Goal: Transaction & Acquisition: Book appointment/travel/reservation

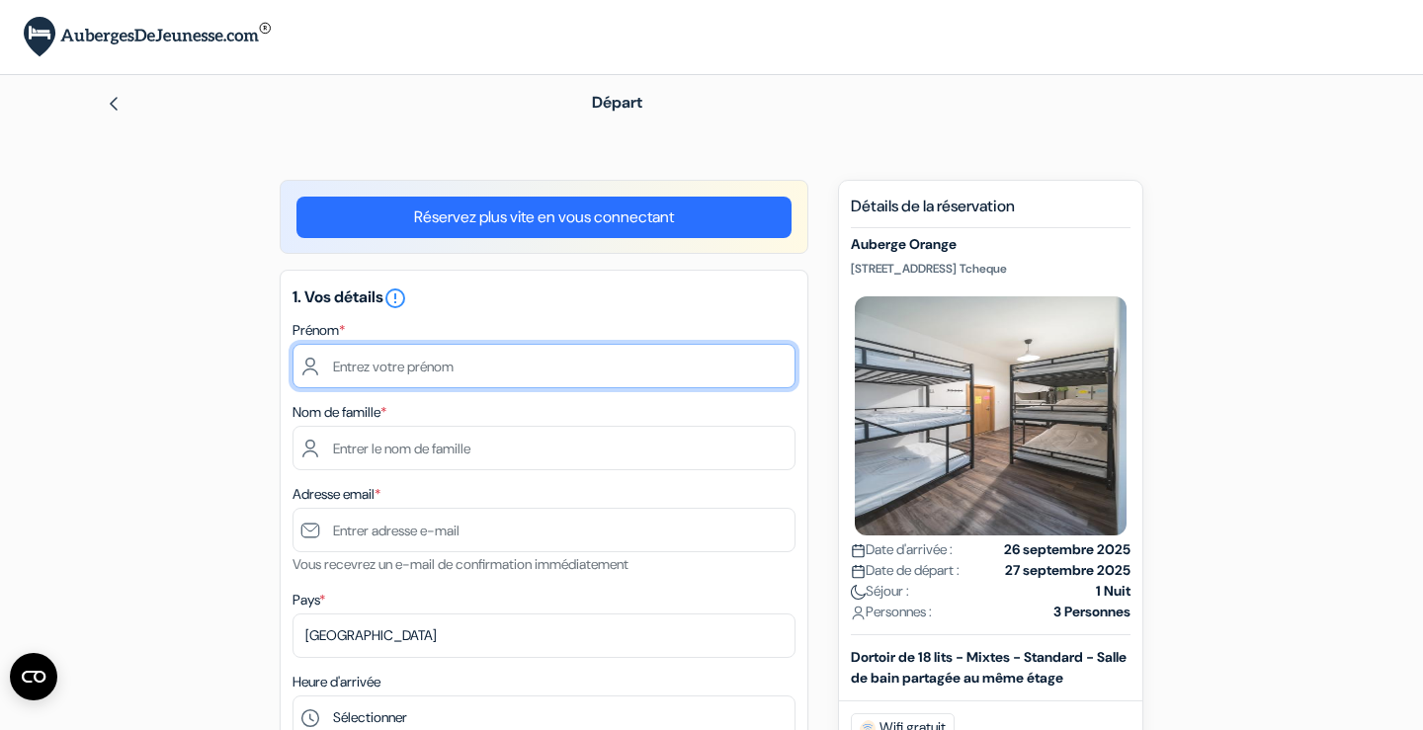
click at [462, 360] on input "text" at bounding box center [543, 366] width 503 height 44
type input "[PERSON_NAME]"
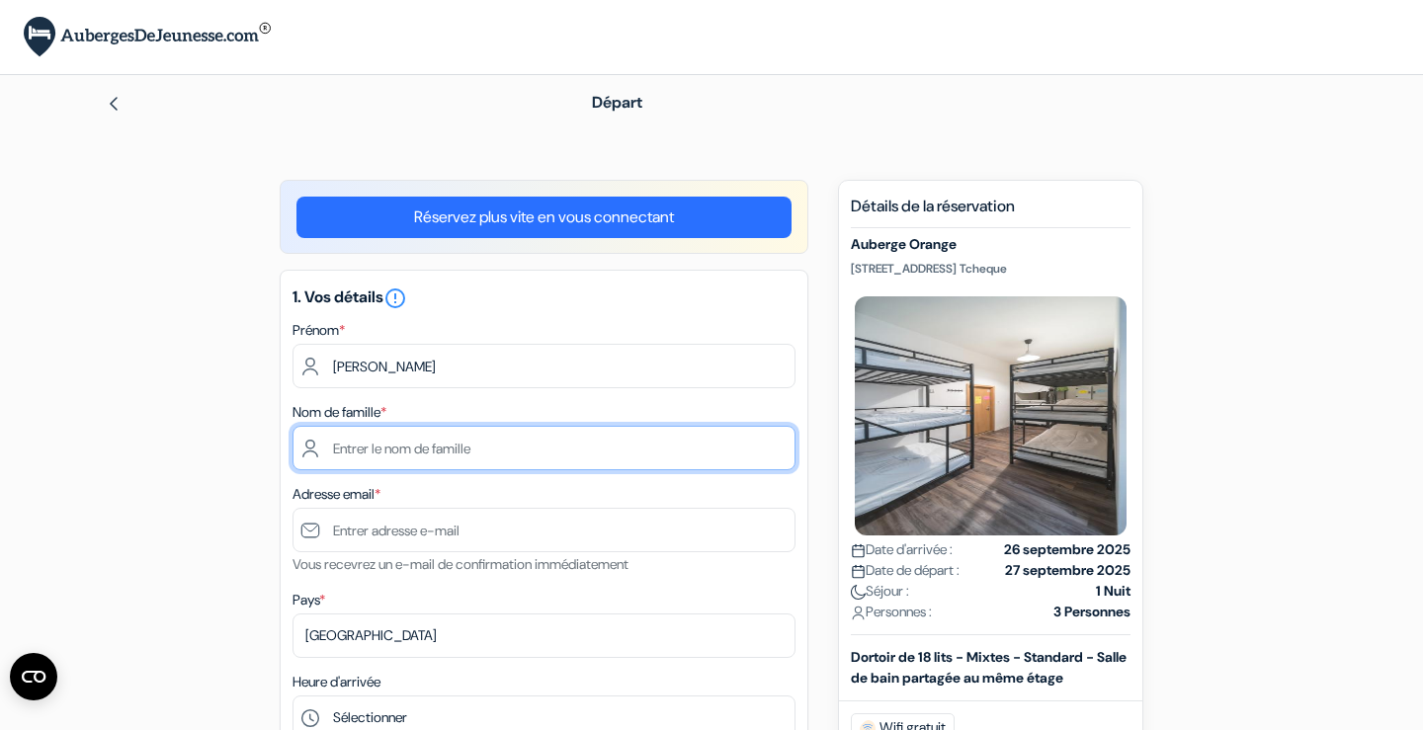
click at [400, 444] on input "text" at bounding box center [543, 448] width 503 height 44
type input "Cauliez"
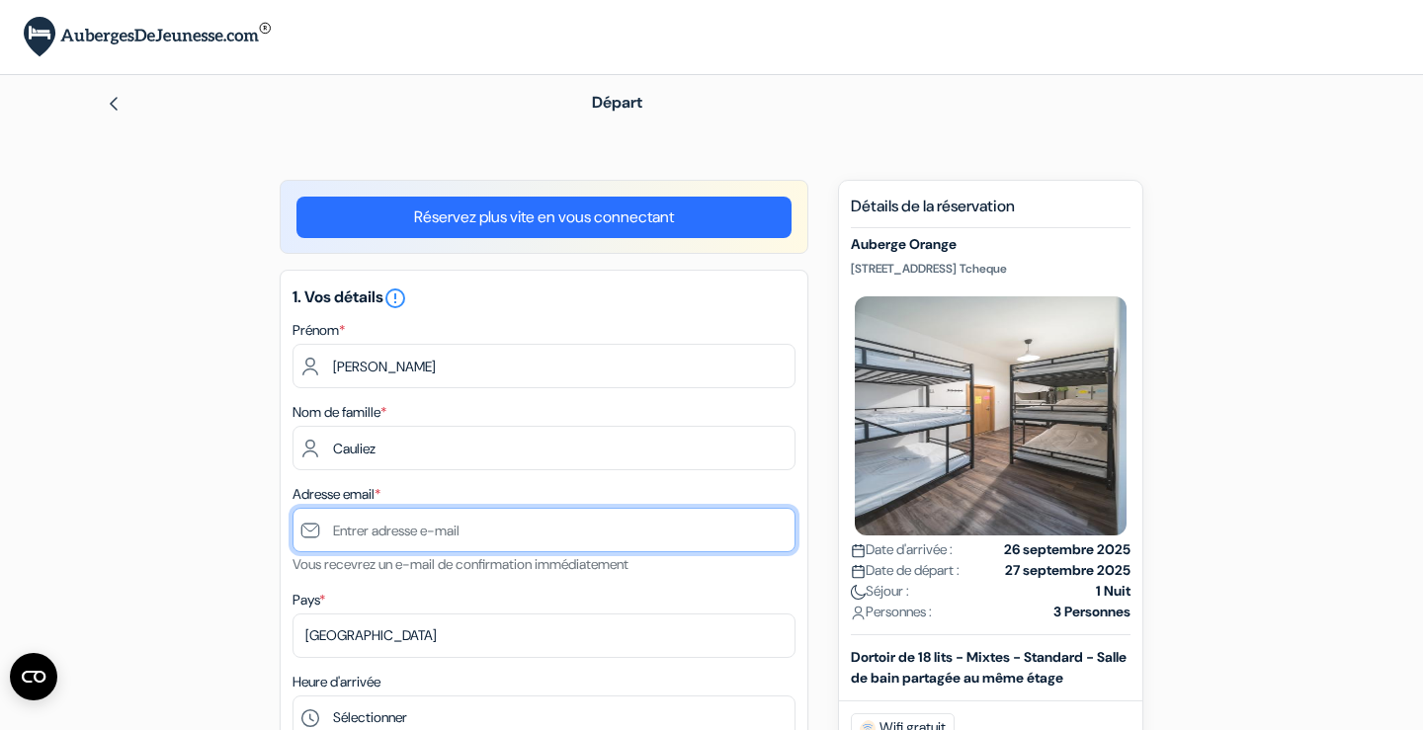
click at [407, 534] on input "text" at bounding box center [543, 530] width 503 height 44
type input "[EMAIL_ADDRESS][DOMAIN_NAME]"
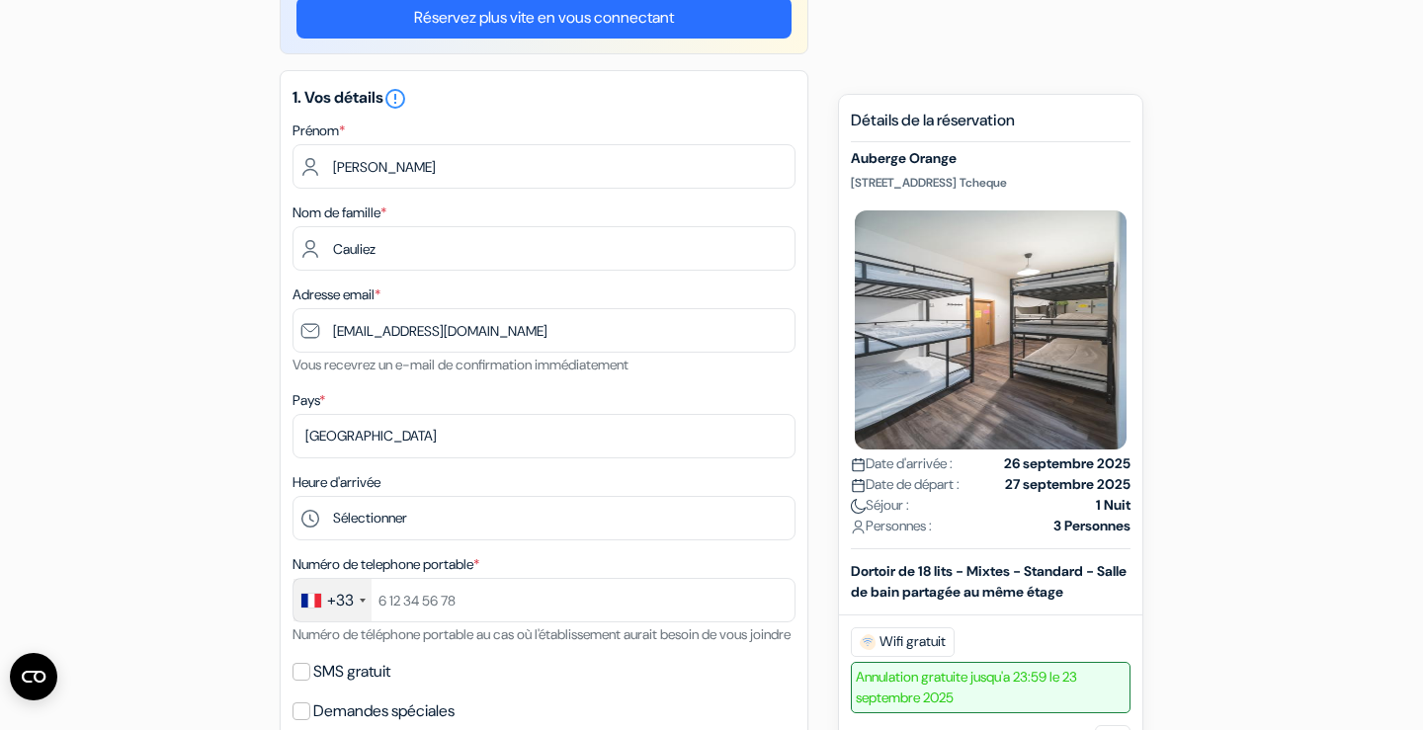
scroll to position [349, 0]
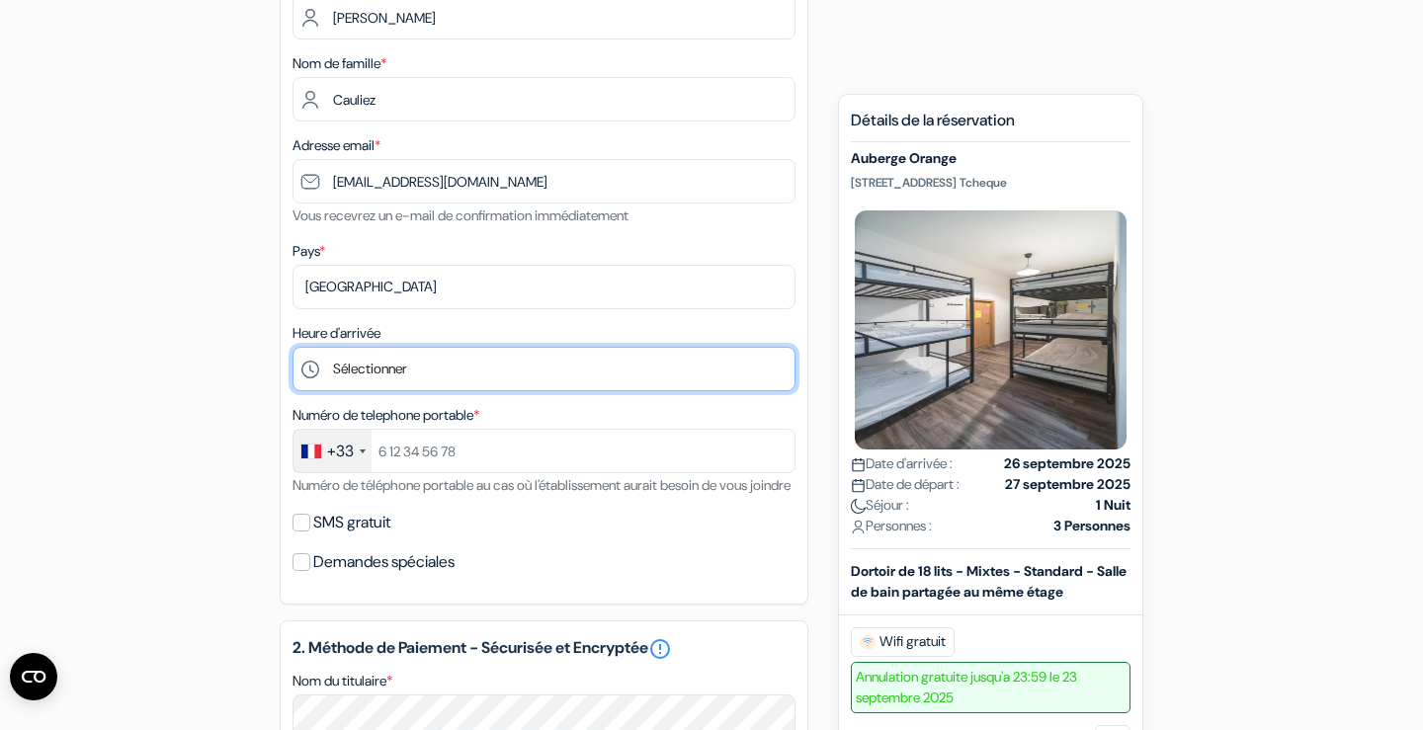
click at [387, 351] on select "Sélectionner 1:00 2:00 3:00 4:00 5:00 6:00 7:00 8:00 9:00 10:00 11:00 12:00 13:…" at bounding box center [543, 369] width 503 height 44
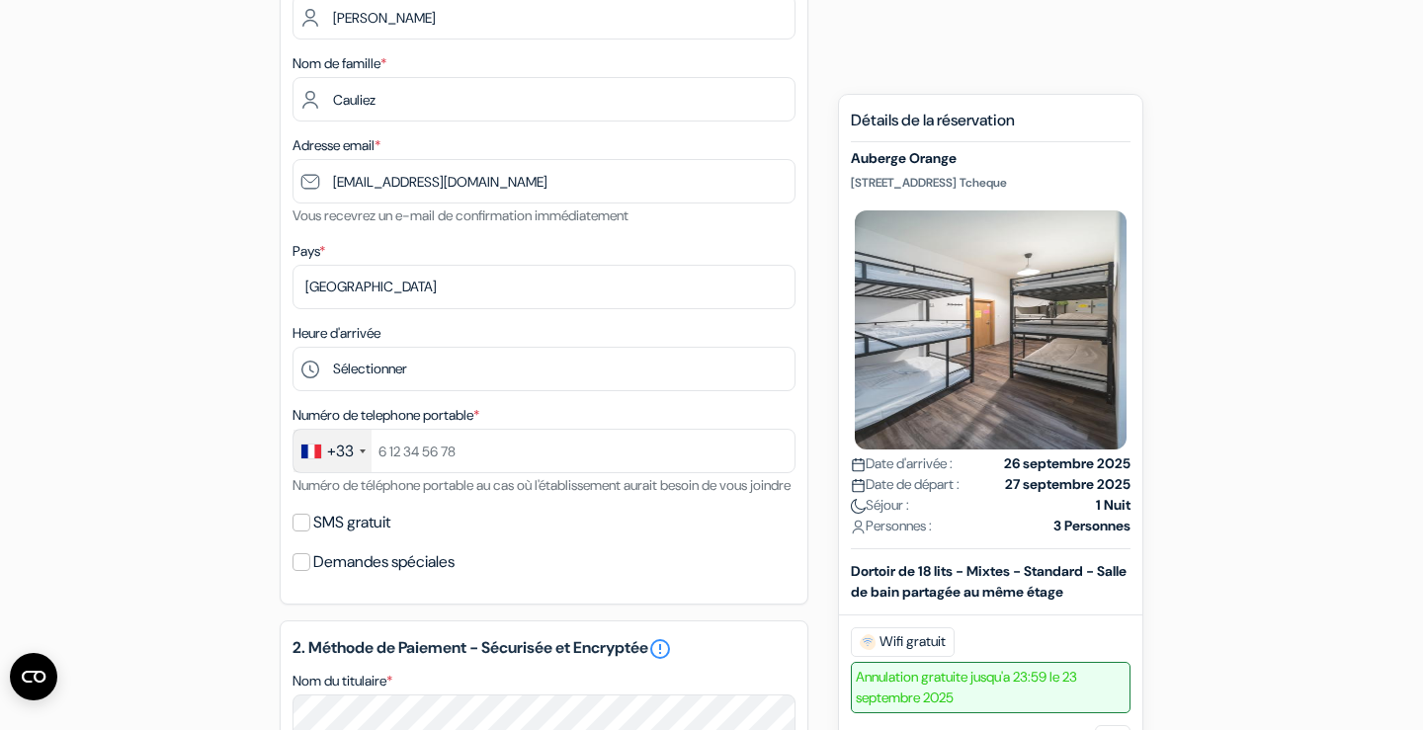
click at [185, 548] on div "add_box Auberge Orange [STREET_ADDRESS] Tcheque Détails de l'établissement X do…" at bounding box center [711, 639] width 1304 height 1617
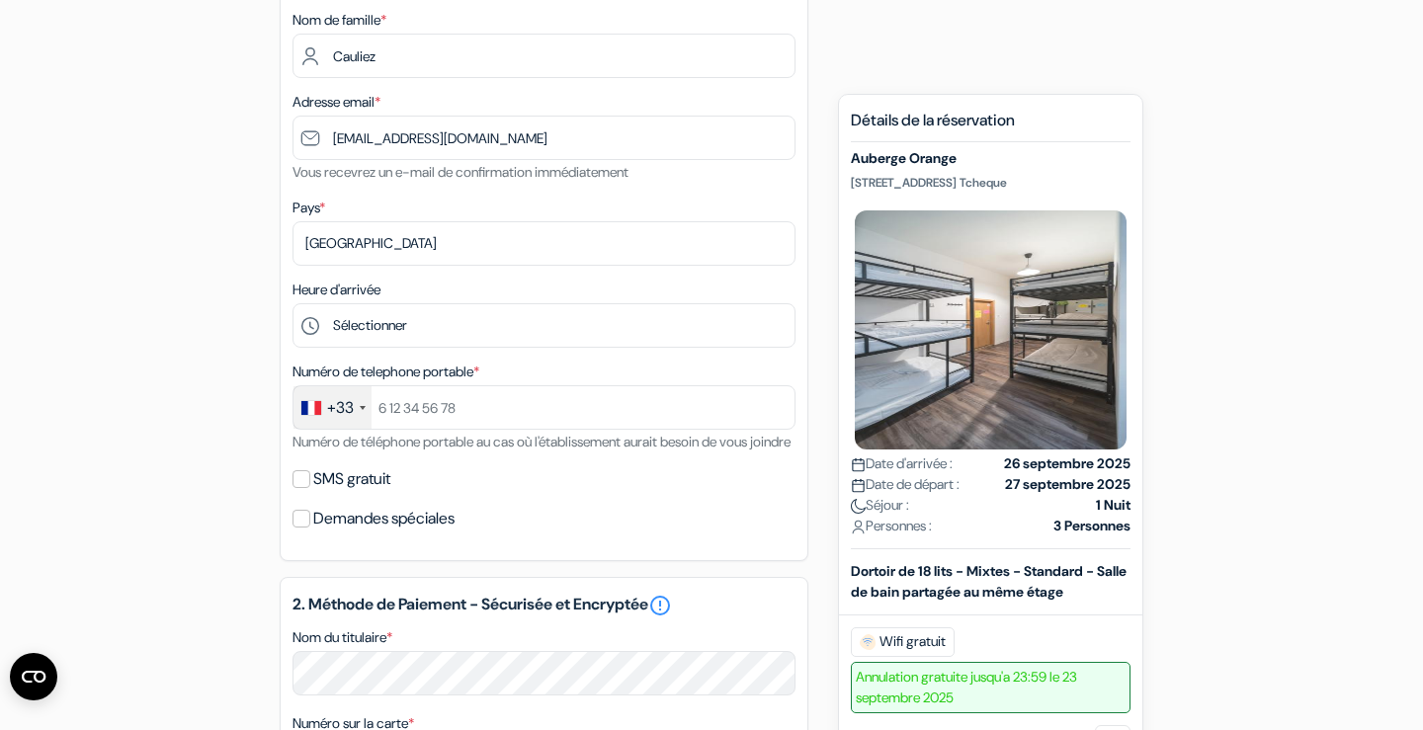
scroll to position [397, 0]
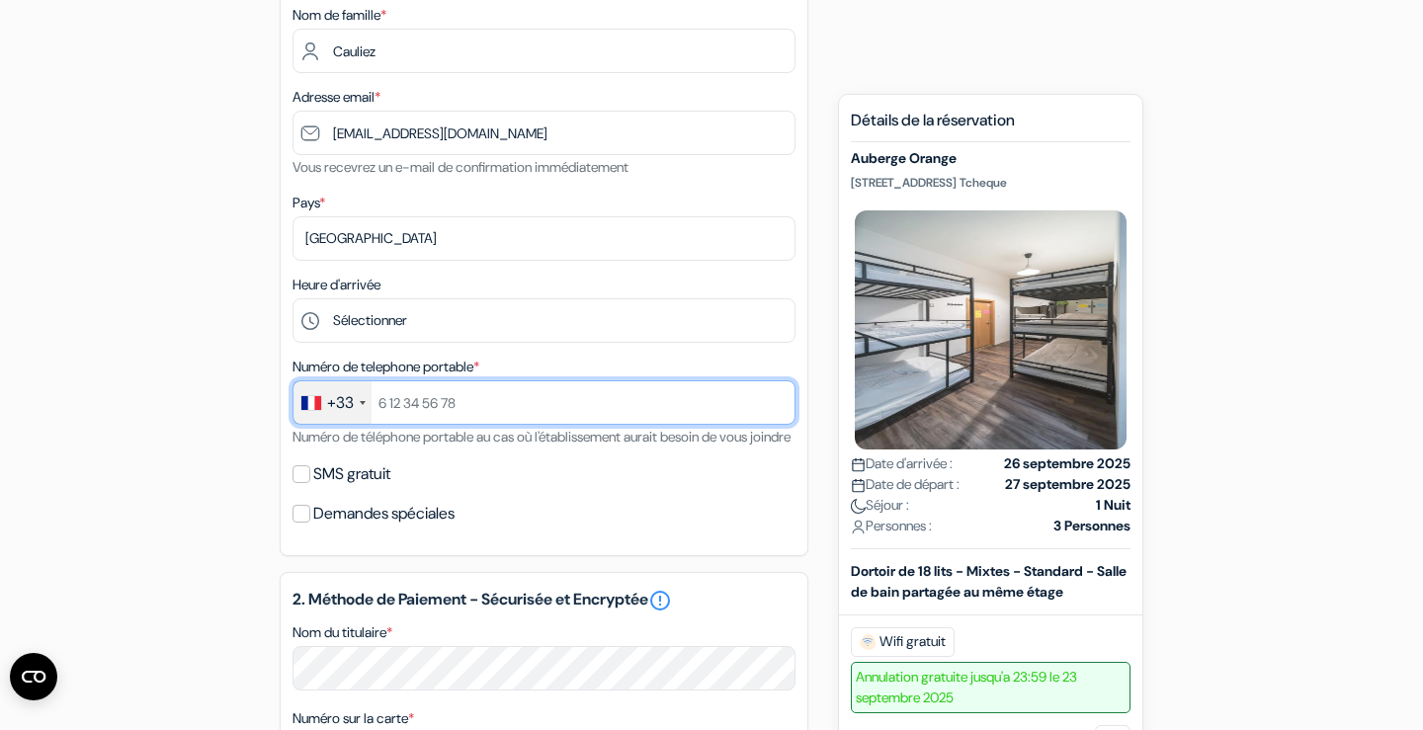
click at [454, 418] on input "text" at bounding box center [543, 402] width 503 height 44
type input "637519992"
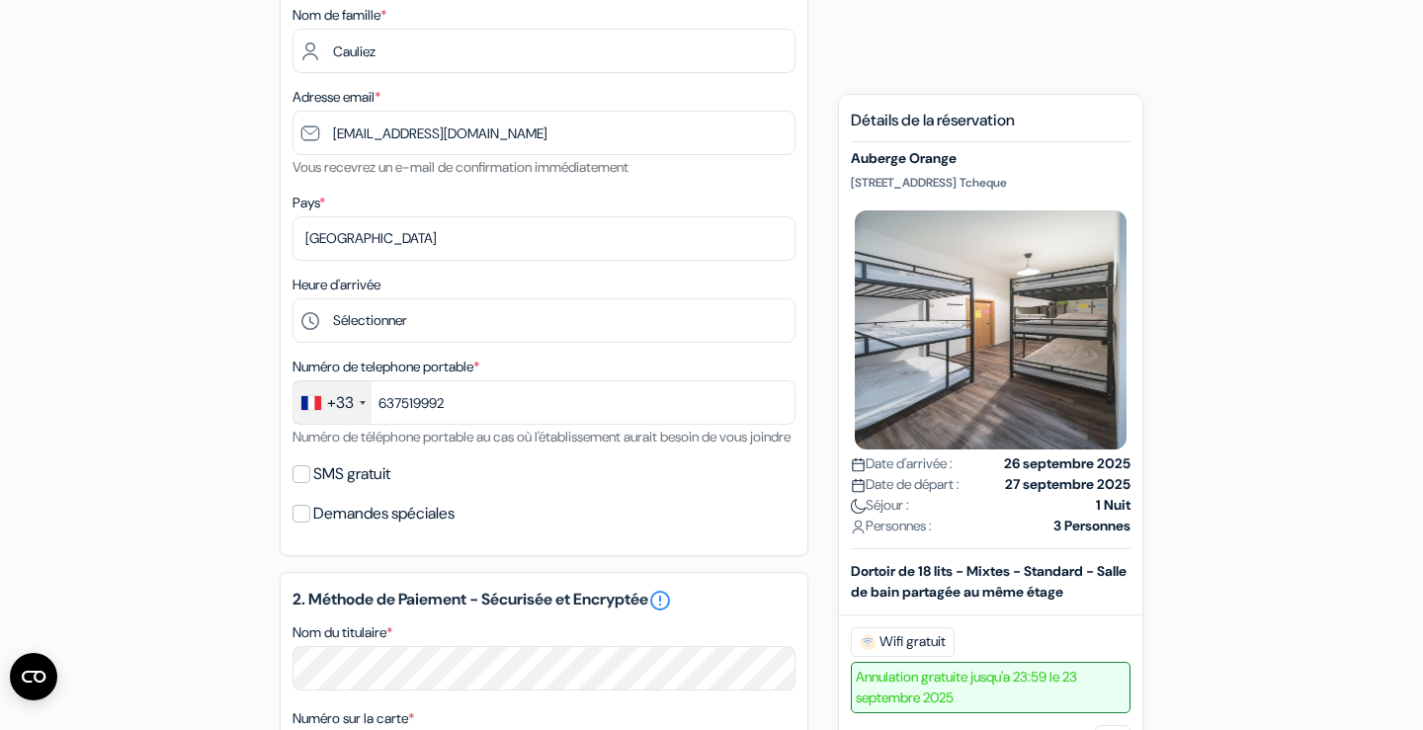
click at [234, 519] on div "add_box Auberge Orange [STREET_ADDRESS] Tcheque Détails de l'établissement X do…" at bounding box center [711, 591] width 1304 height 1617
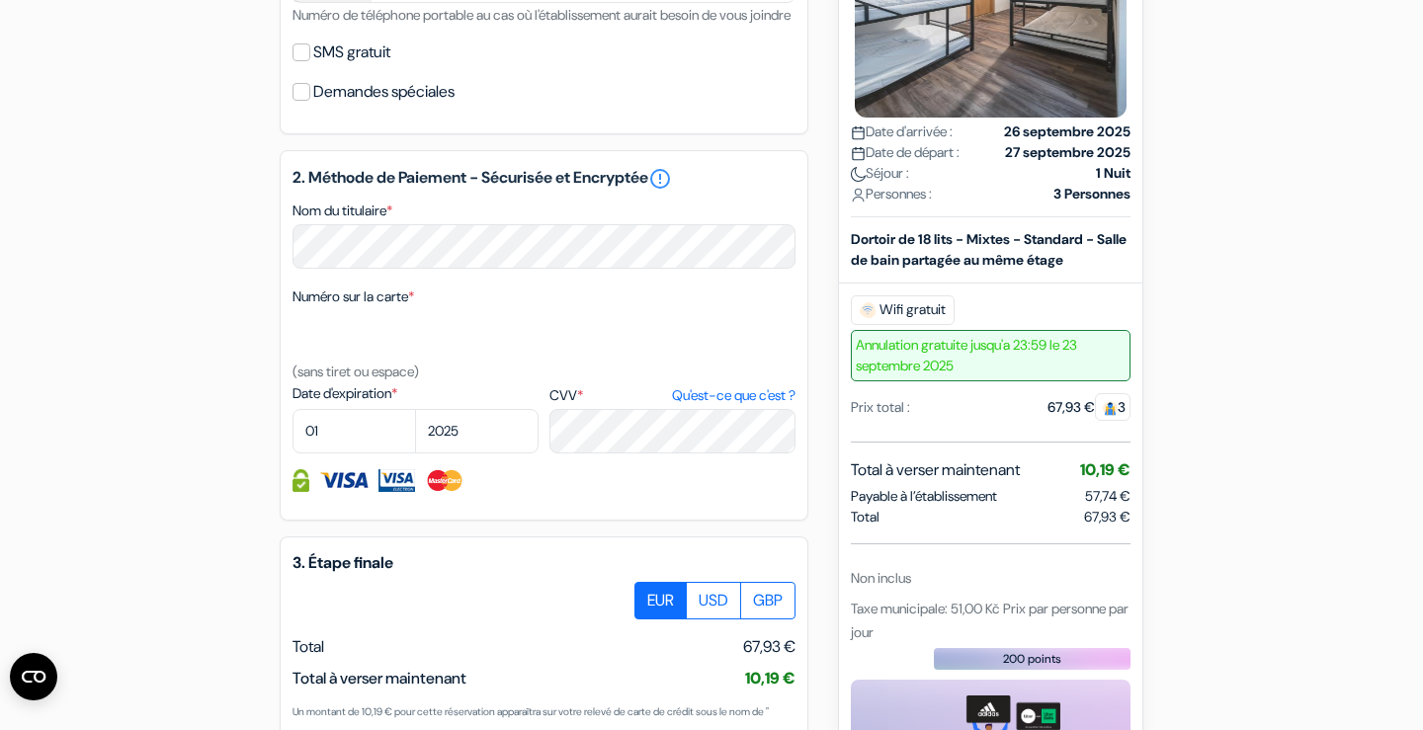
scroll to position [825, 0]
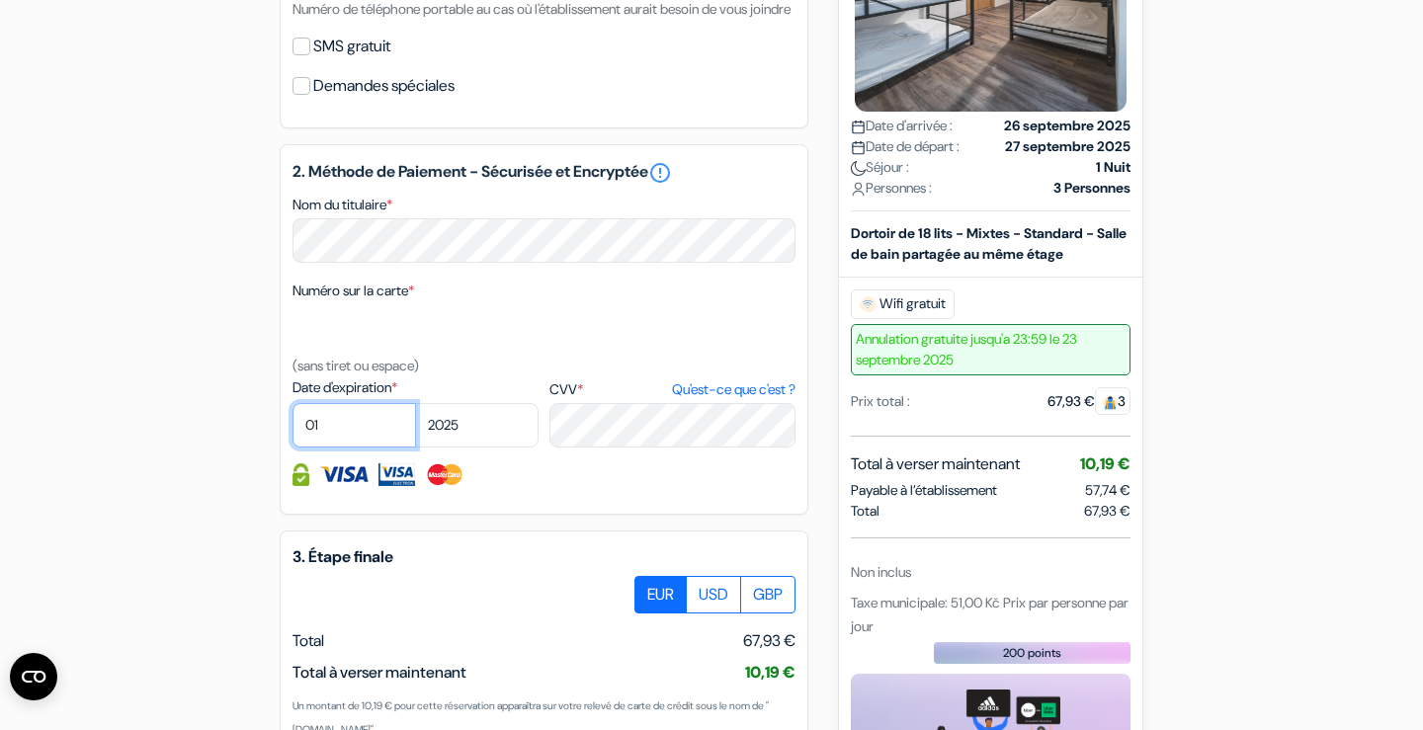
click at [361, 444] on select "01 02 03 04 05 06 07 08 09 10 11 12" at bounding box center [353, 425] width 123 height 44
select select "09"
click at [500, 448] on select "2025 2026 2027 2028 2029 2030 2031 2032 2033 2034 2035 2036 2037 2038 2039 2040…" at bounding box center [476, 425] width 123 height 44
select select "2026"
click at [611, 566] on div "3. Étape finale EUR USD GBP Total J'accepte" at bounding box center [544, 717] width 529 height 372
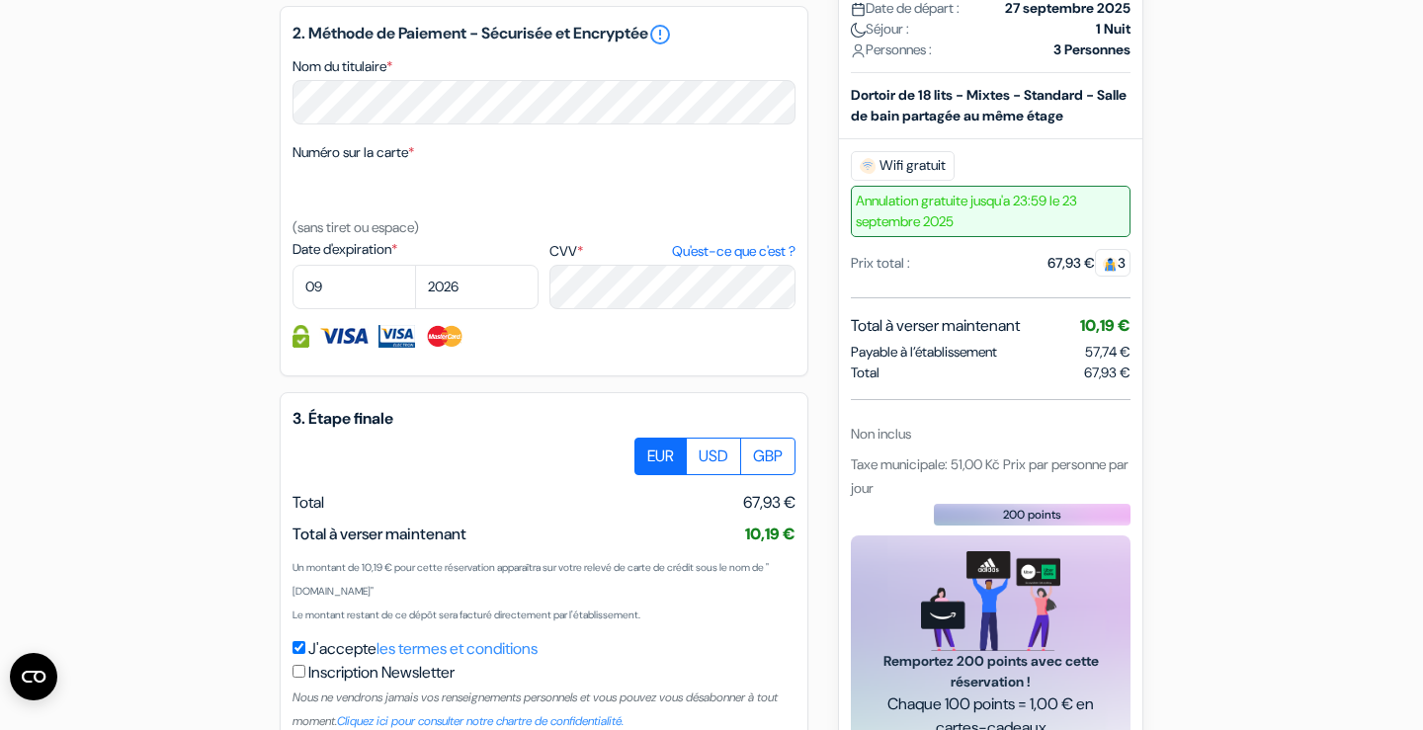
scroll to position [1110, 0]
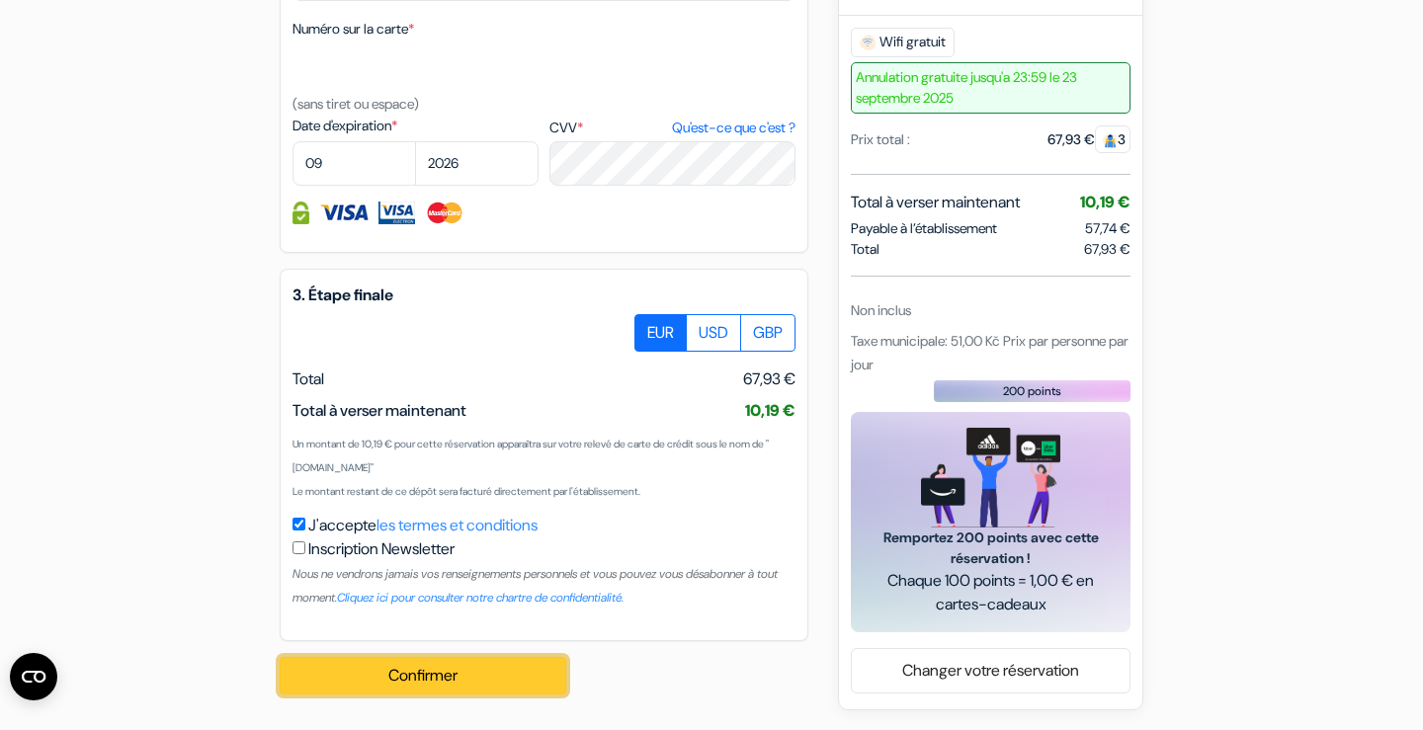
click at [493, 664] on button "Confirmer Loading..." at bounding box center [423, 676] width 287 height 38
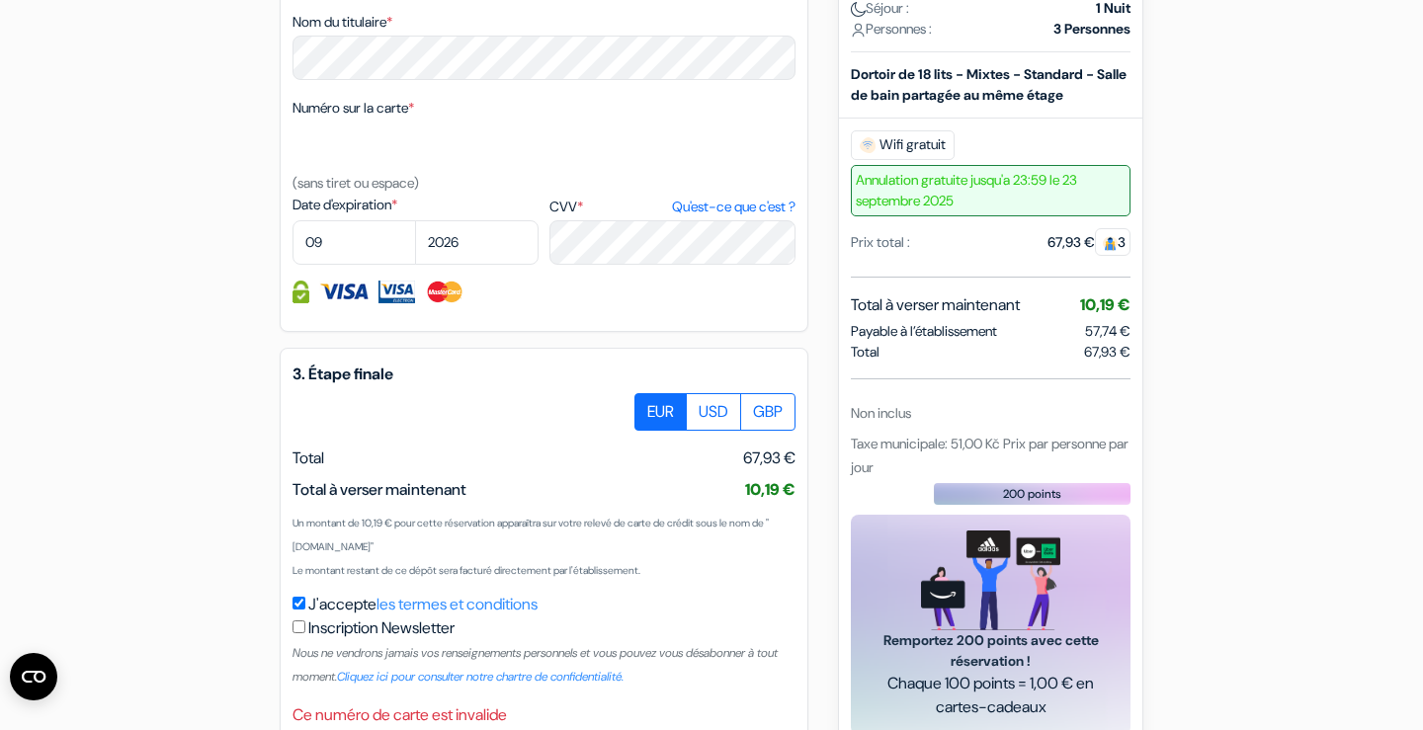
scroll to position [1005, 0]
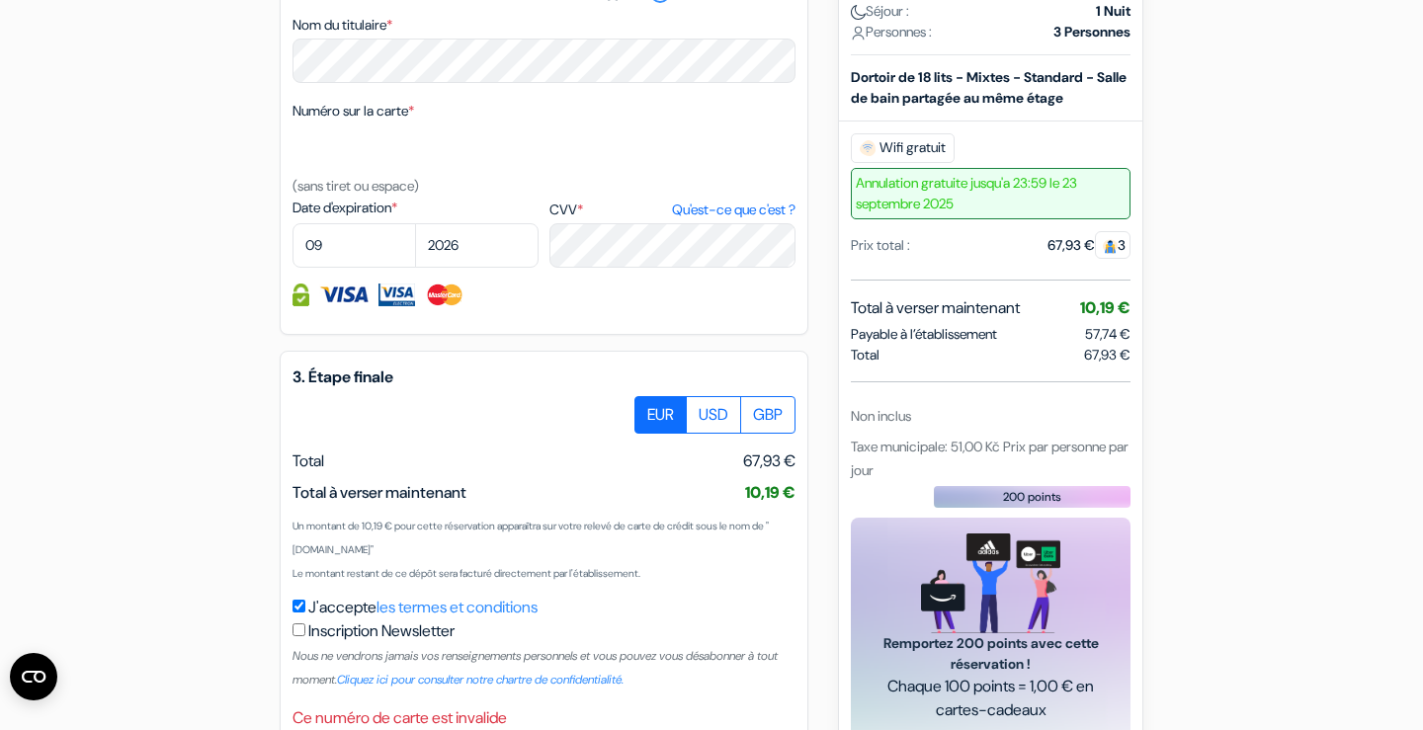
click at [478, 198] on div "Numéro sur la carte * (sans tiret ou espace)" at bounding box center [543, 148] width 503 height 99
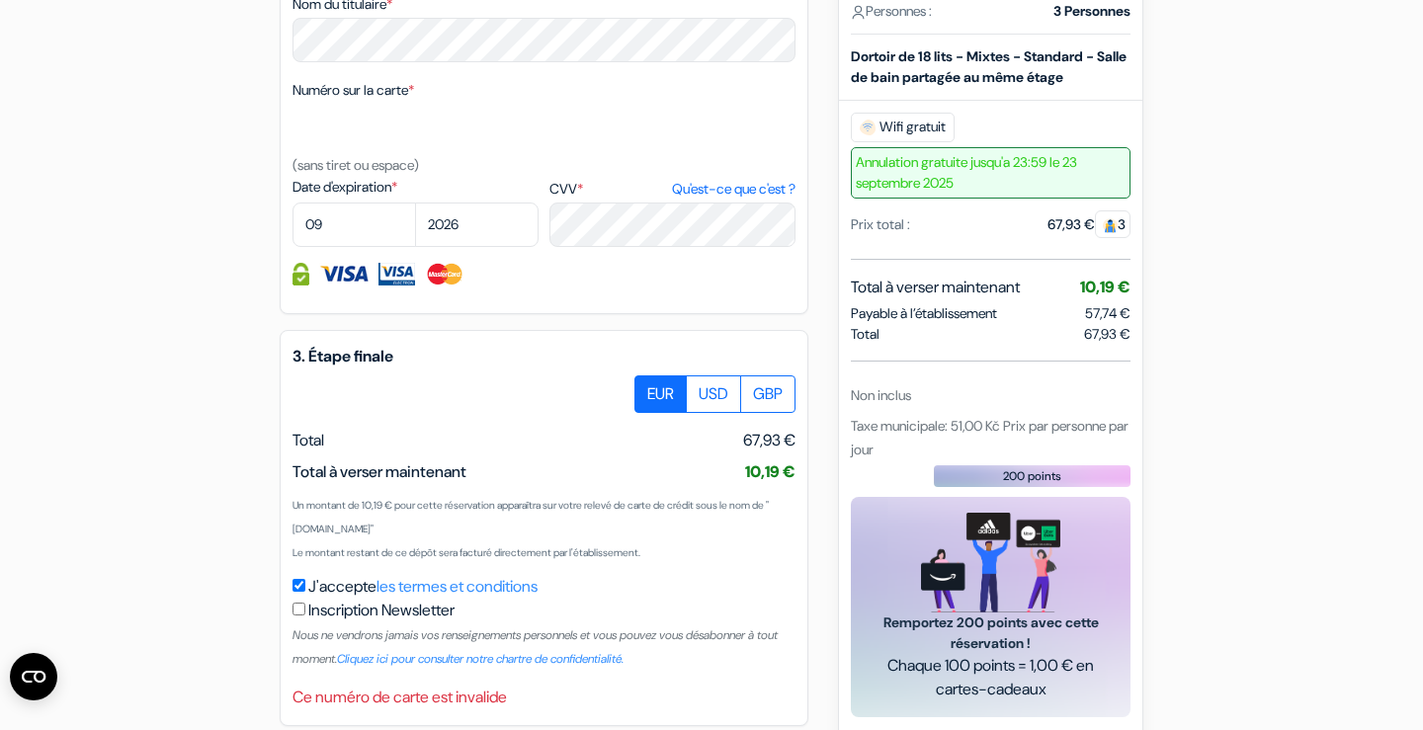
scroll to position [994, 0]
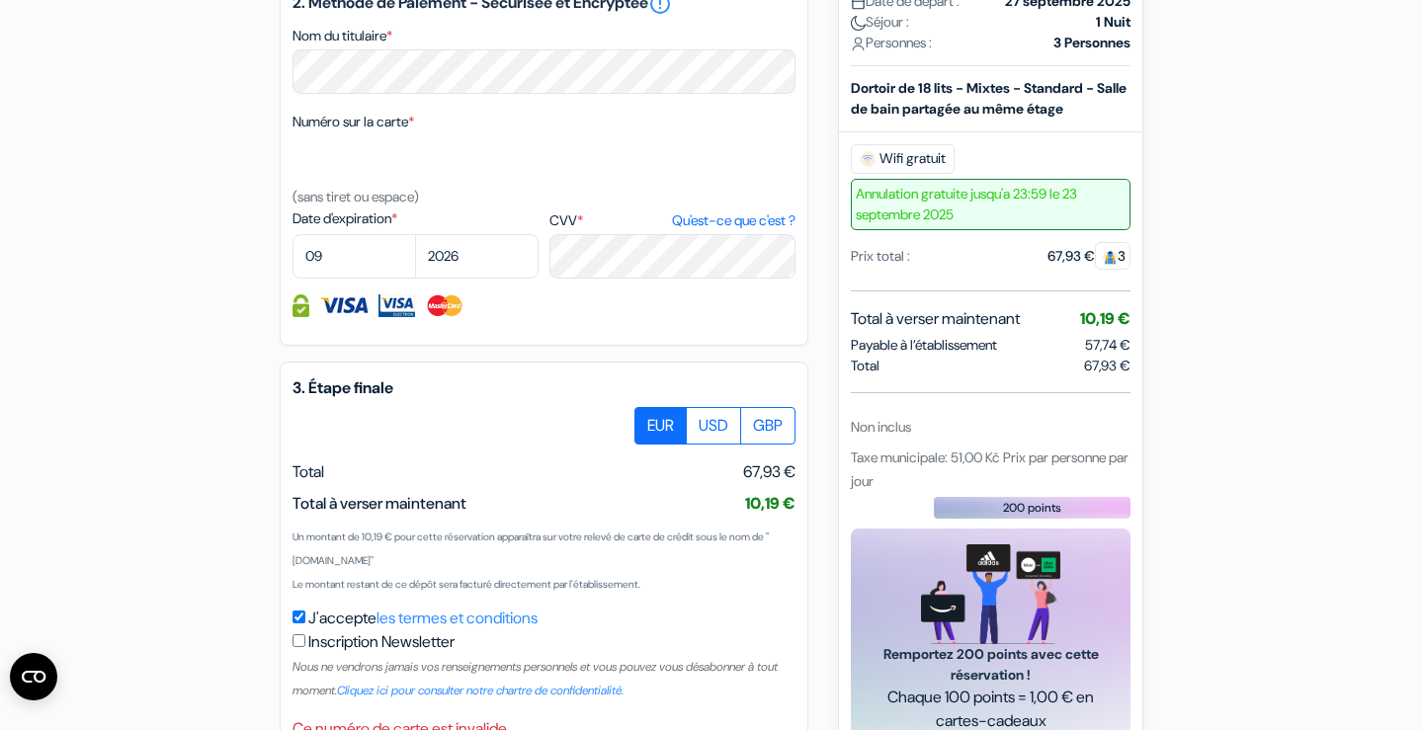
click at [256, 279] on div "add_box Auberge Orange [STREET_ADDRESS] Tcheque Détails de l'établissement X do…" at bounding box center [711, 6] width 1304 height 1641
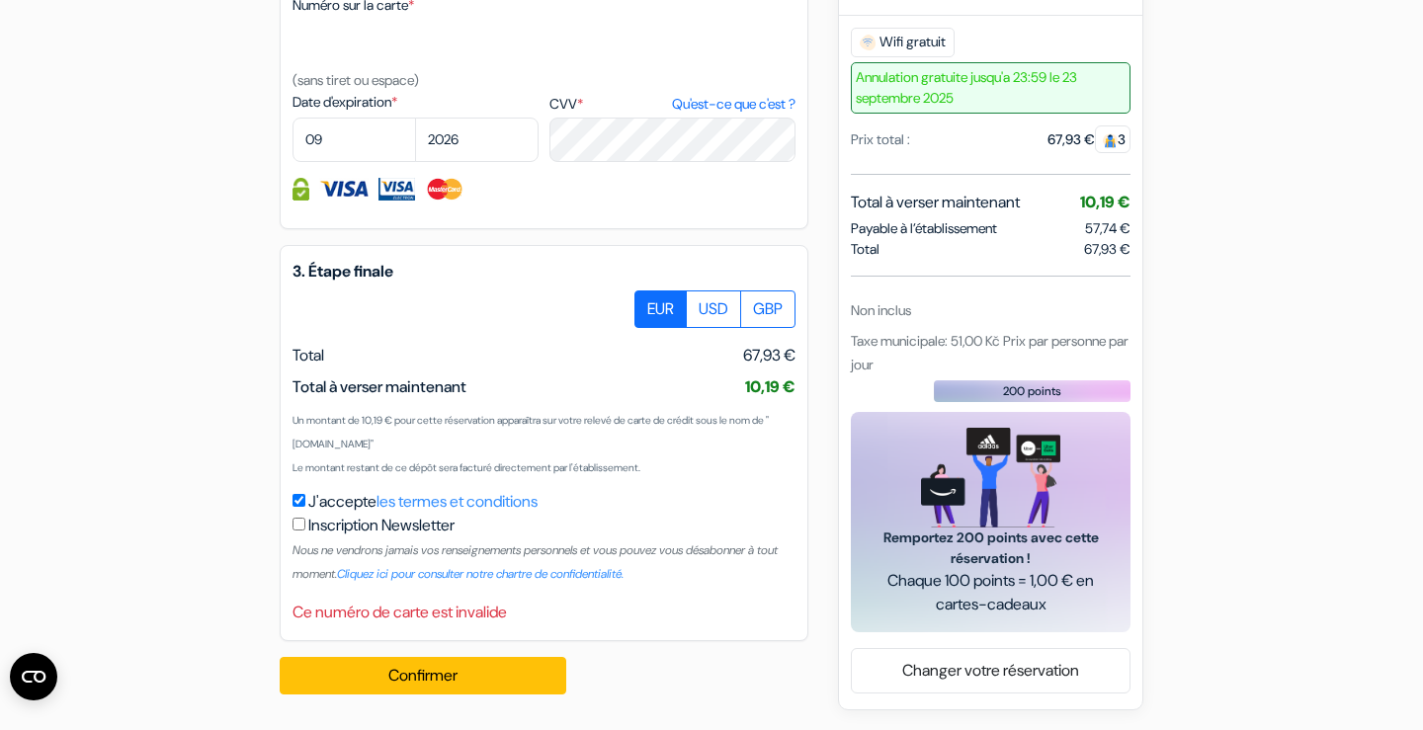
click at [416, 655] on div "Confirmer Loading... Traitement de la demande..." at bounding box center [434, 675] width 308 height 69
click at [427, 679] on button "Confirmer Loading..." at bounding box center [423, 676] width 287 height 38
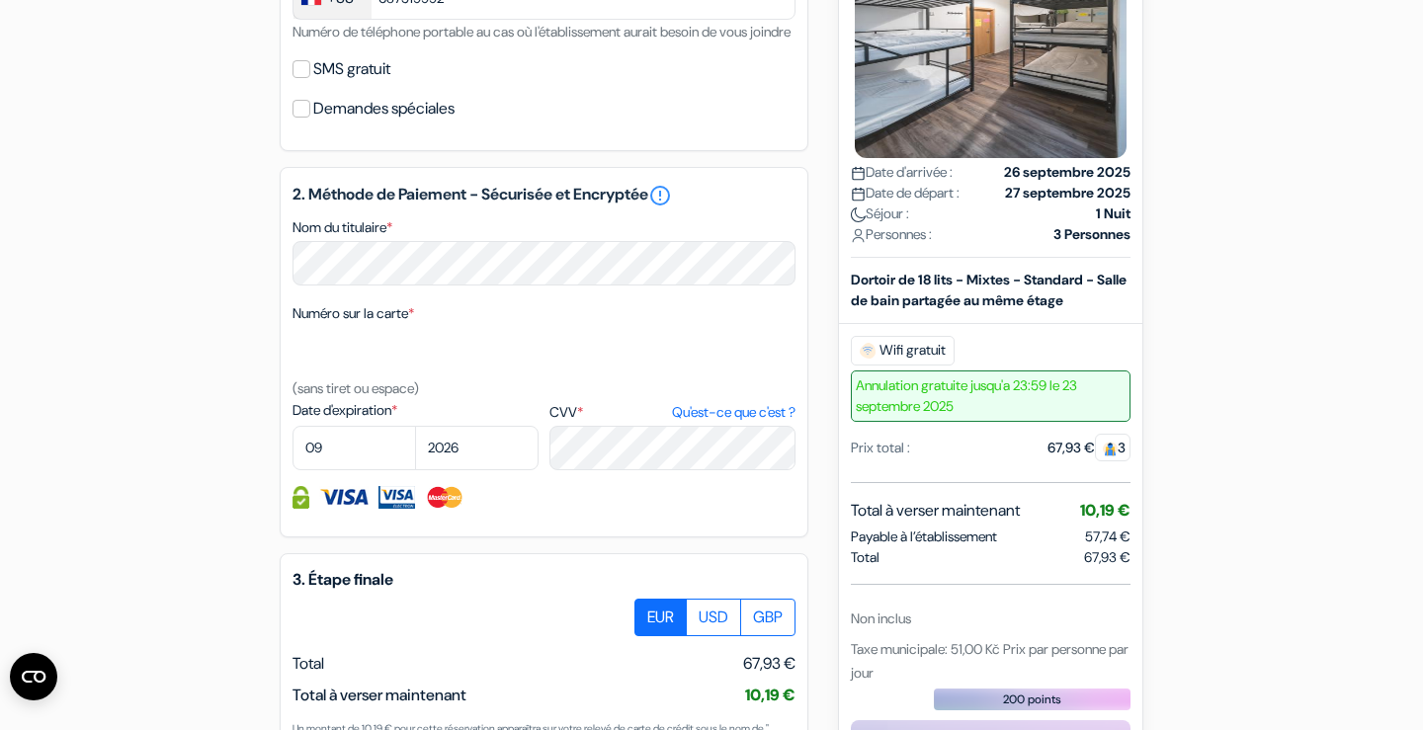
scroll to position [798, 0]
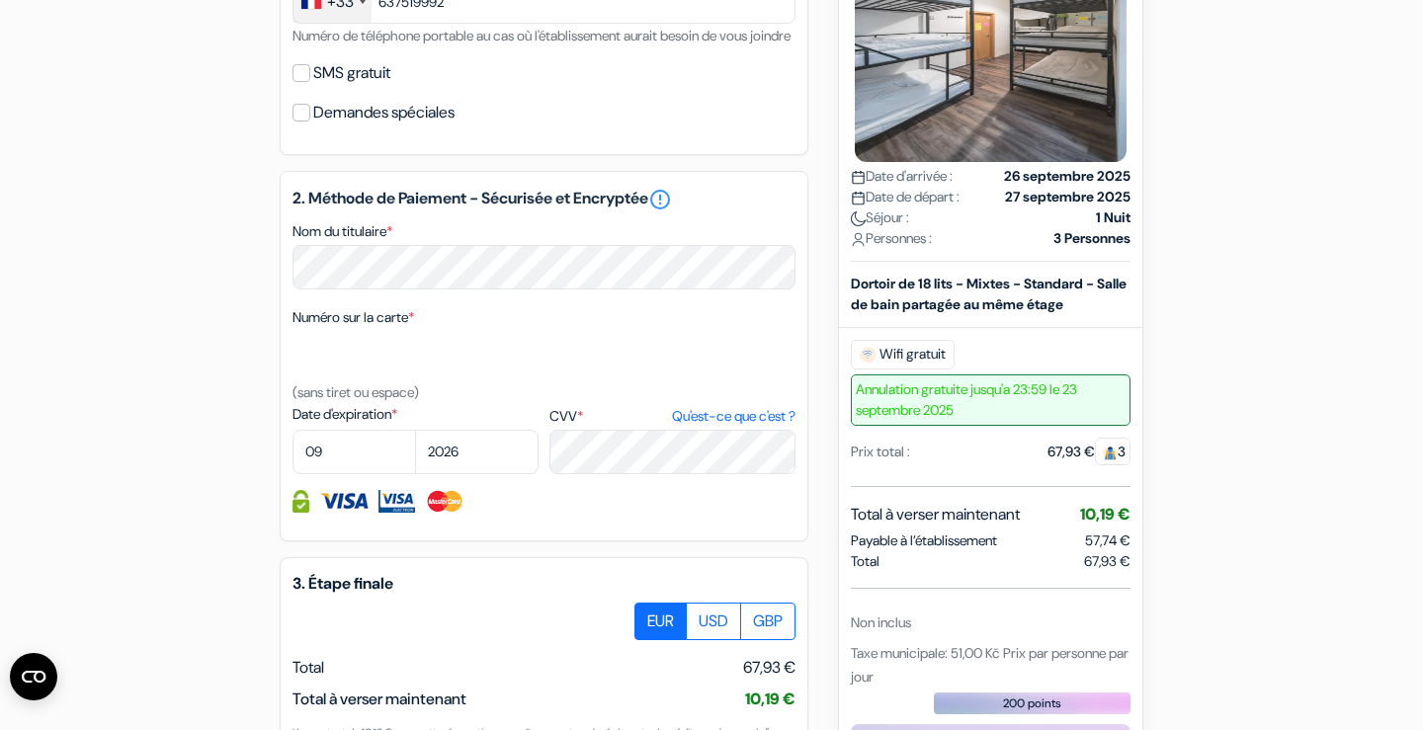
click at [40, 543] on form "Départ add_box Auberge Orange [STREET_ADDRESS] Tcheque Détails de l'établisseme…" at bounding box center [711, 125] width 1423 height 1696
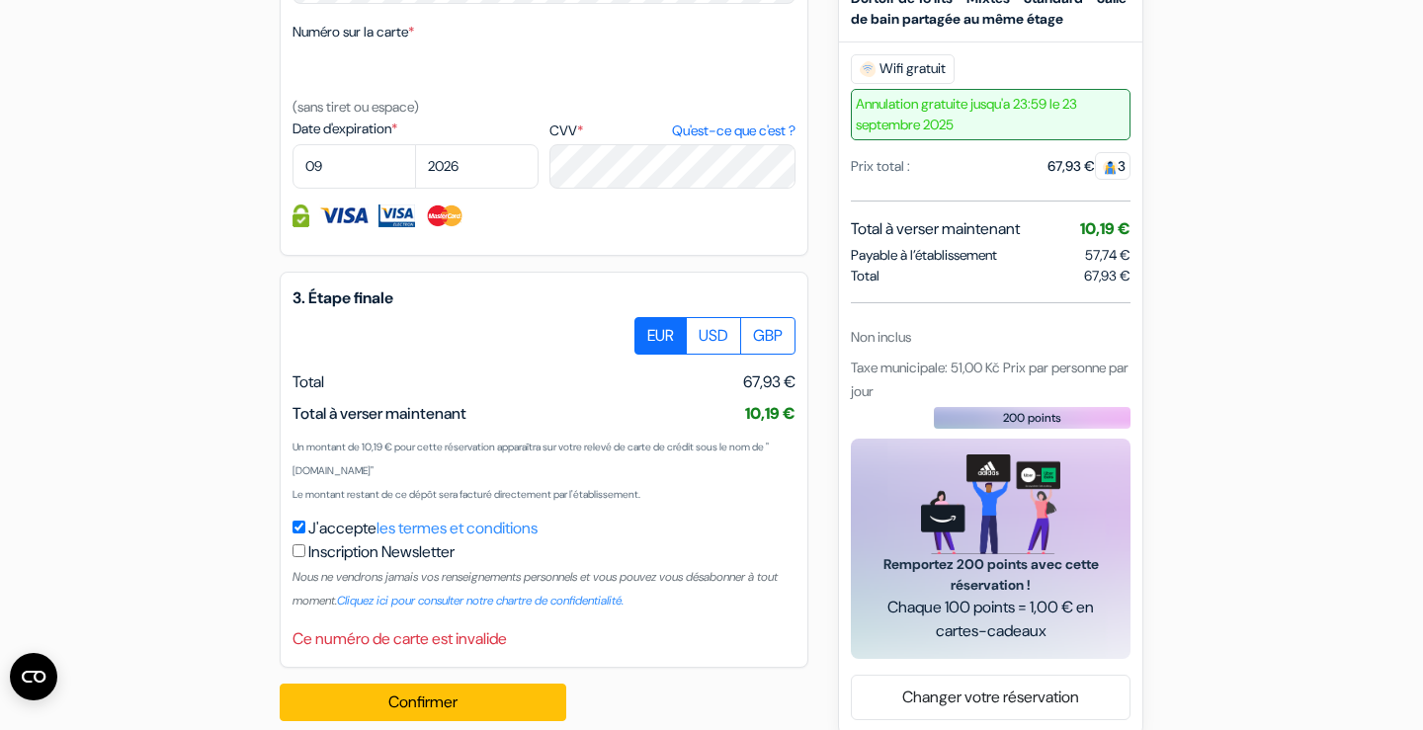
scroll to position [1134, 0]
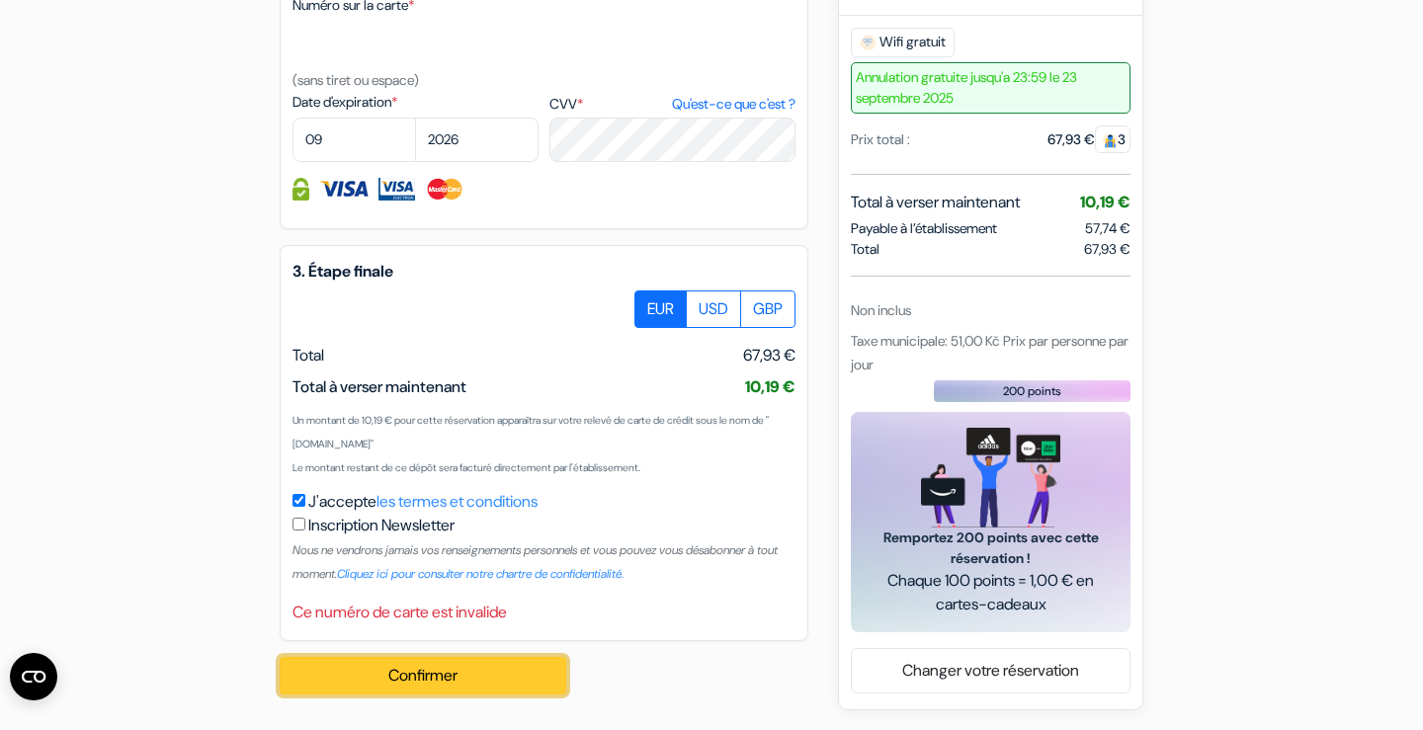
click at [341, 673] on button "Confirmer Loading..." at bounding box center [423, 676] width 287 height 38
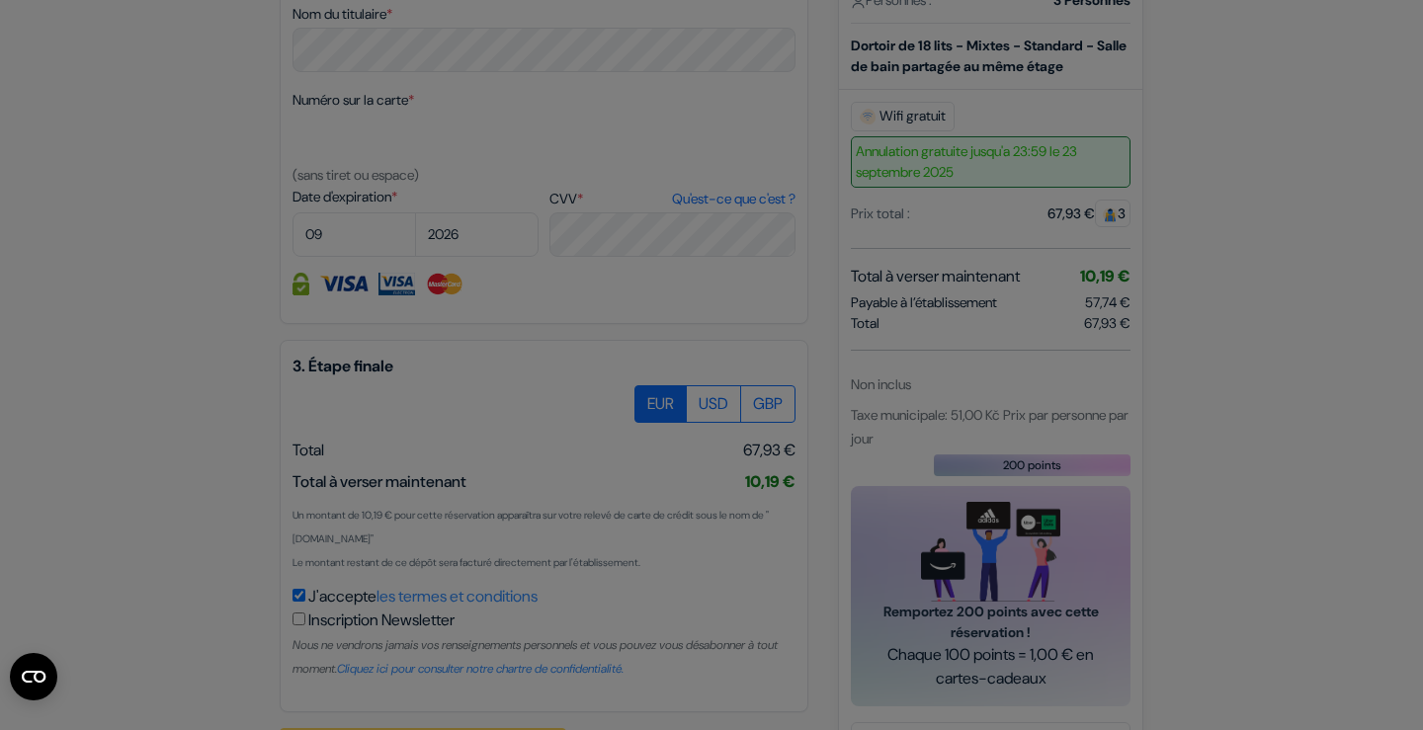
scroll to position [1068, 0]
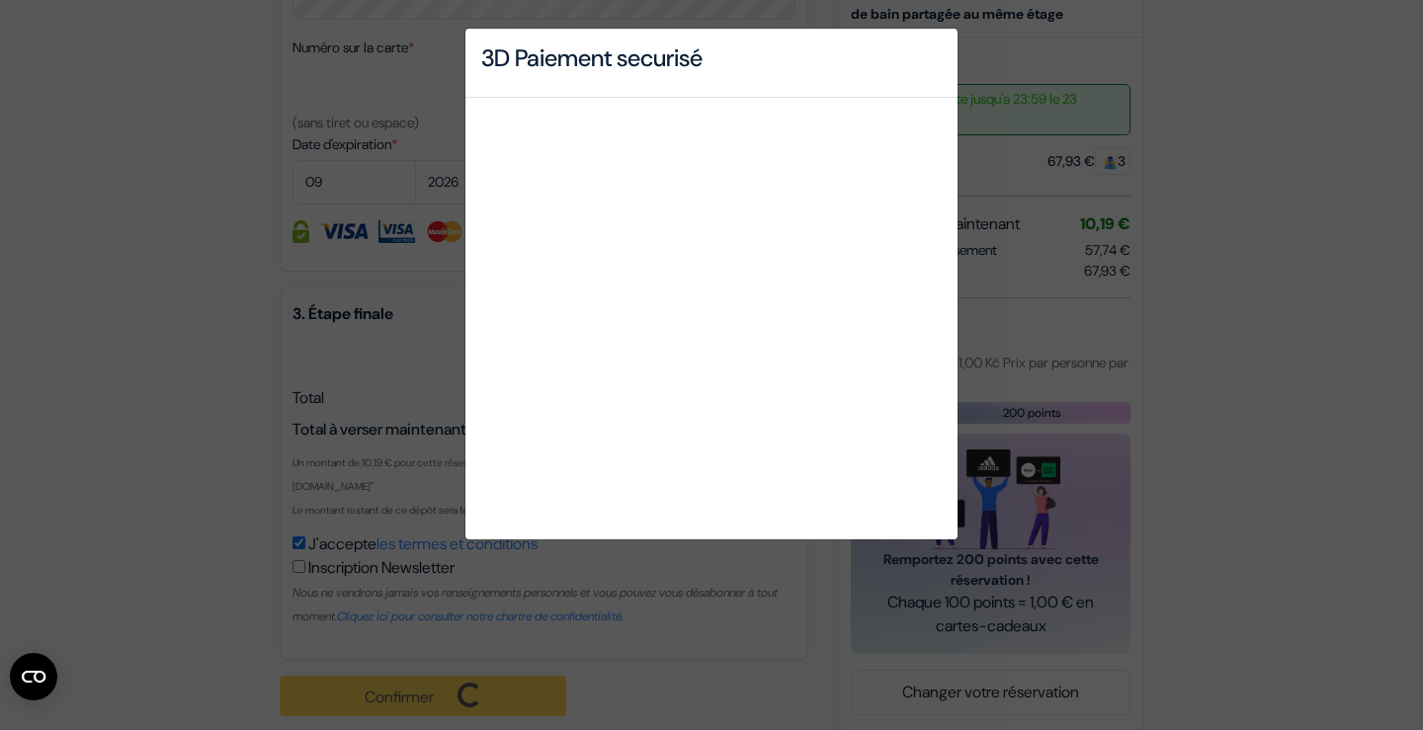
click at [1032, 434] on div "3D Paiement securisé" at bounding box center [711, 365] width 1423 height 730
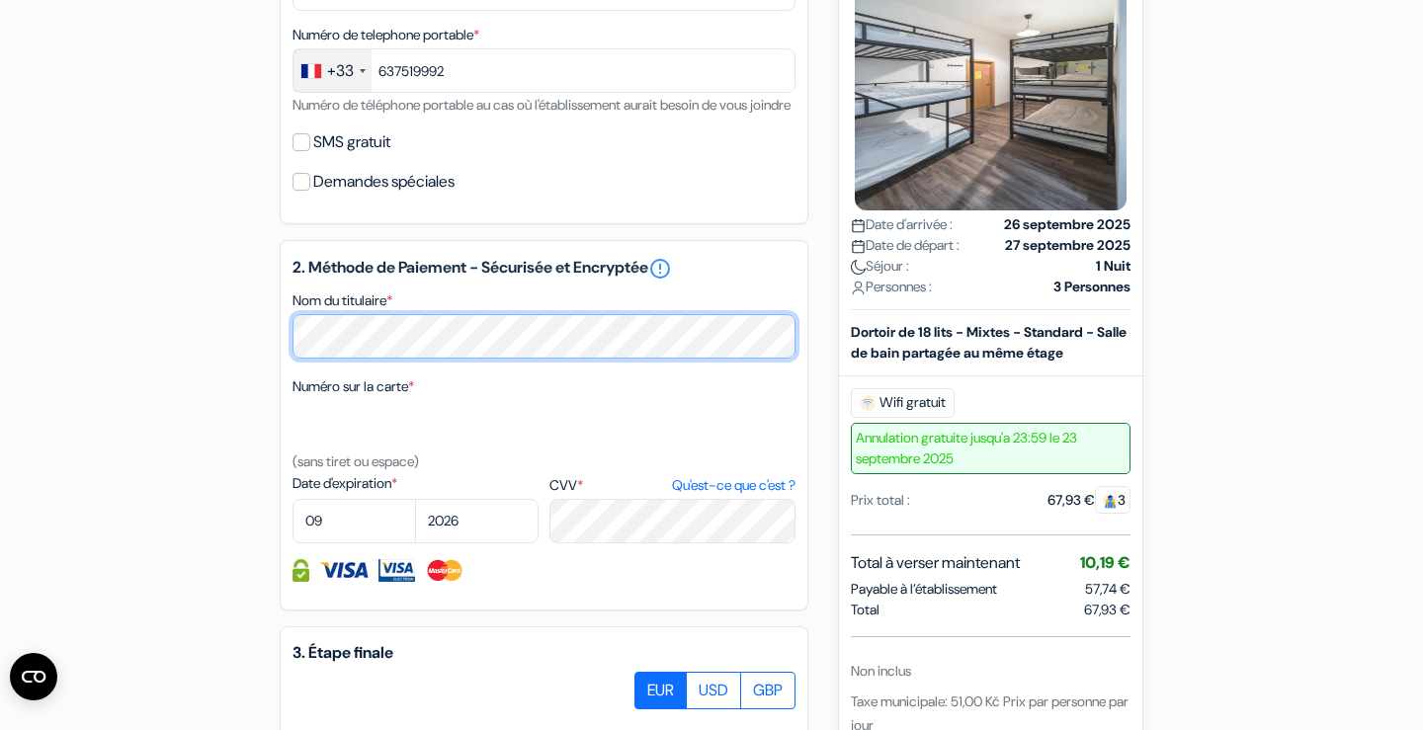
scroll to position [721, 0]
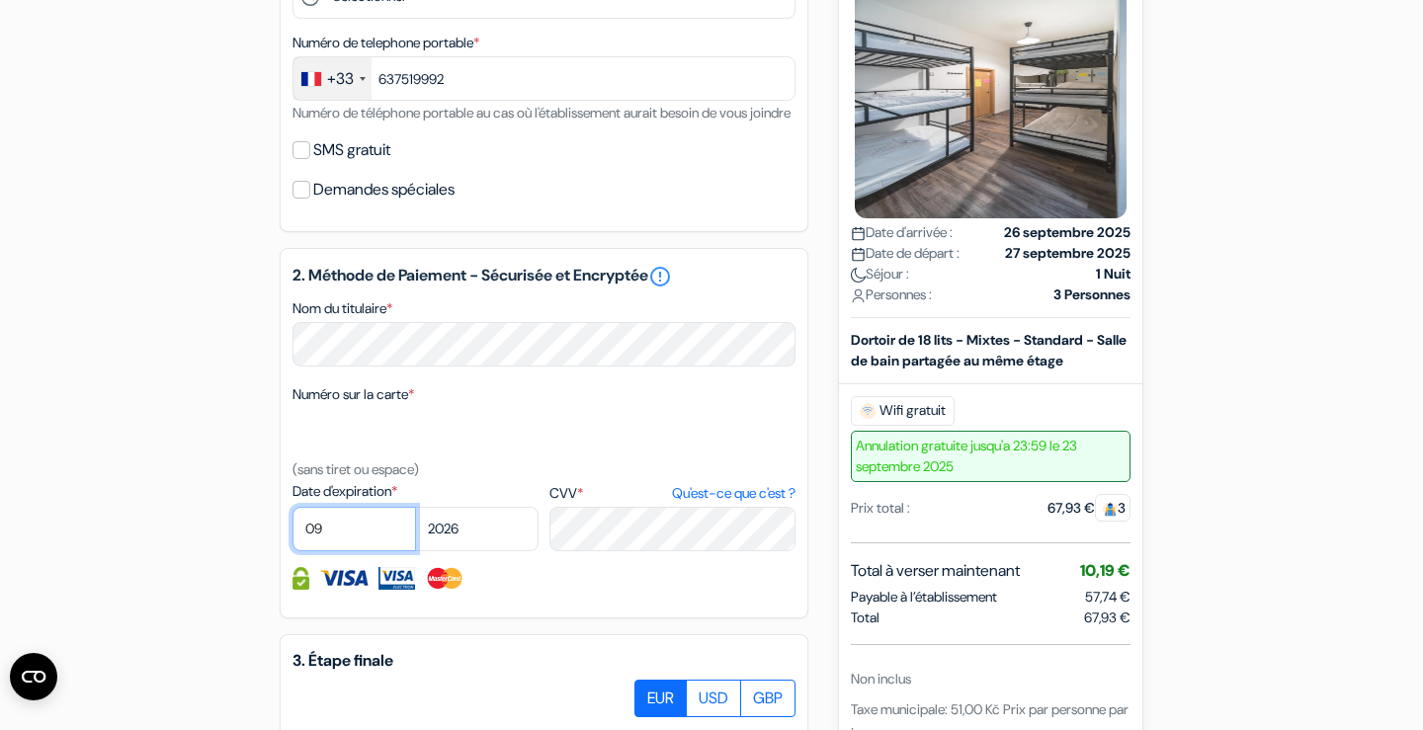
click at [359, 551] on select "01 02 03 04 05 06 07 08 09 10 11 12" at bounding box center [353, 529] width 123 height 44
select select "10"
click at [485, 551] on select "2025 2026 2027 2028 2029 2030 2031 2032 2033 2034 2035 2036 2037 2038 2039 2040…" at bounding box center [476, 529] width 123 height 44
select select "2025"
click at [73, 441] on div "add_box Auberge Orange [STREET_ADDRESS] Tcheque Détails de l'établissement X do…" at bounding box center [711, 269] width 1304 height 1620
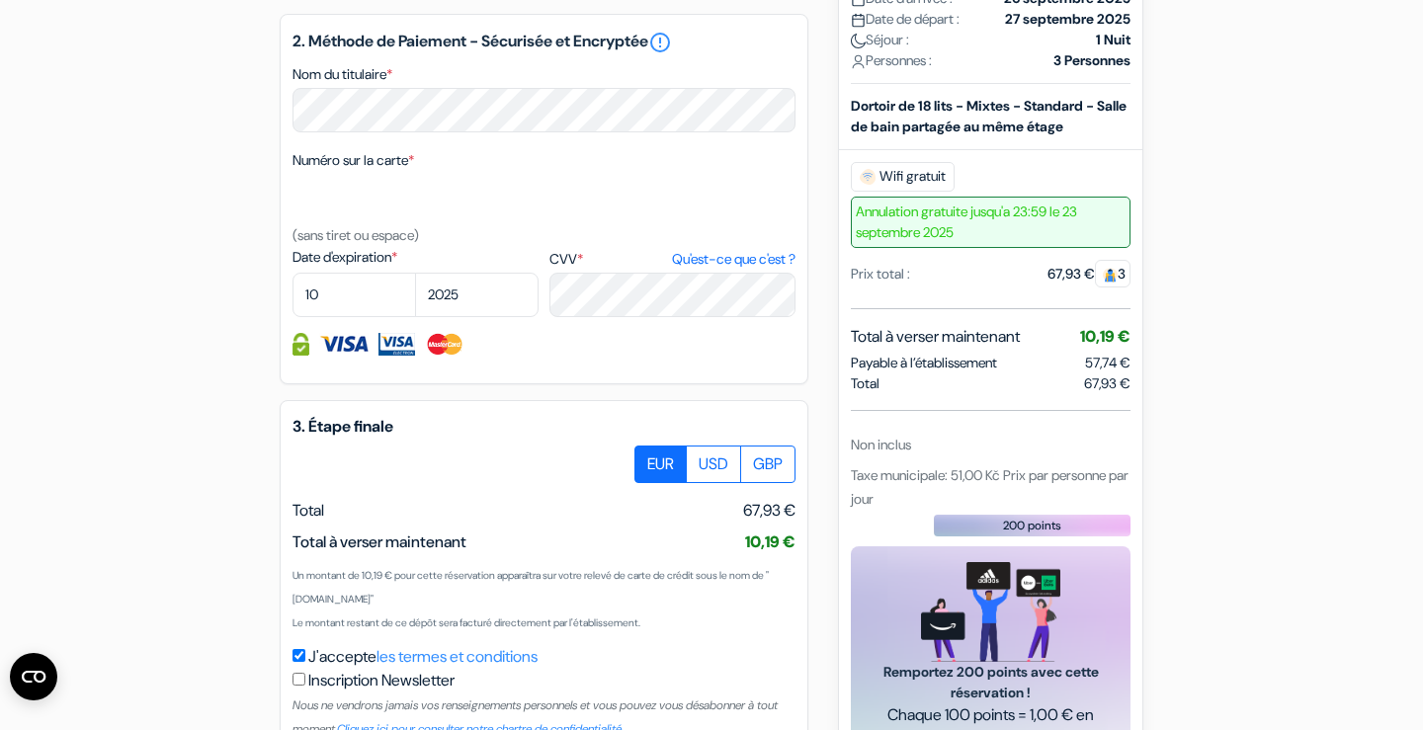
scroll to position [1113, 0]
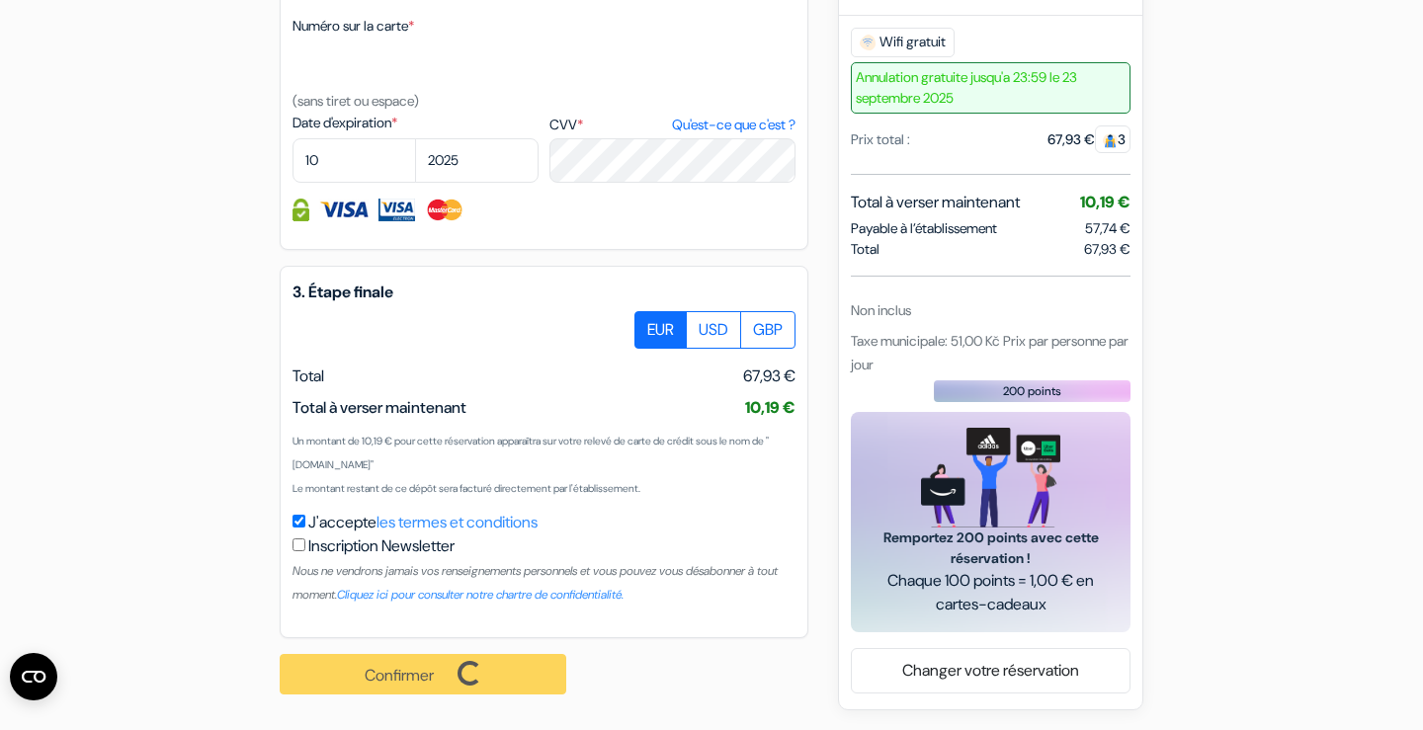
click at [455, 678] on div "Confirmer Loading... Traitement de la demande..." at bounding box center [434, 674] width 308 height 72
click at [413, 680] on div "Confirmer Loading... Traitement de la demande..." at bounding box center [434, 674] width 308 height 72
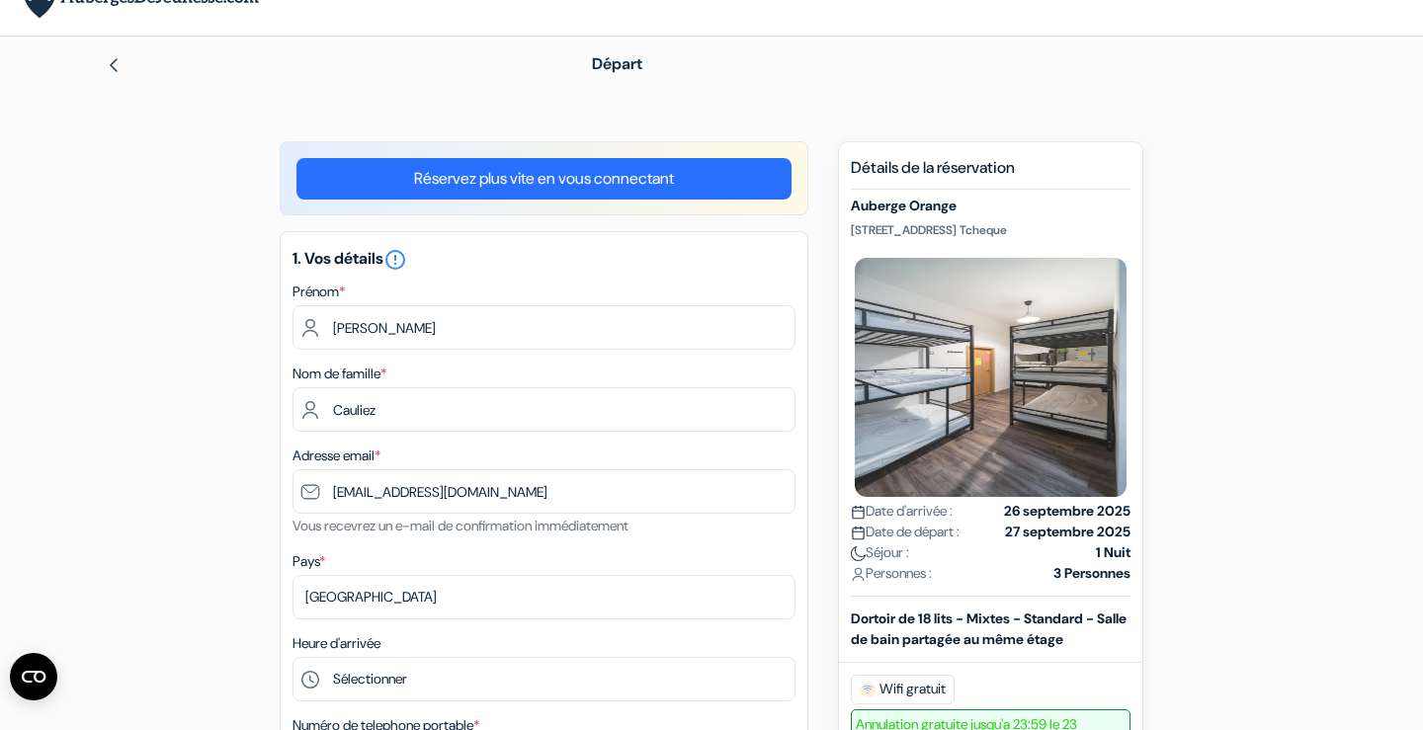
scroll to position [0, 0]
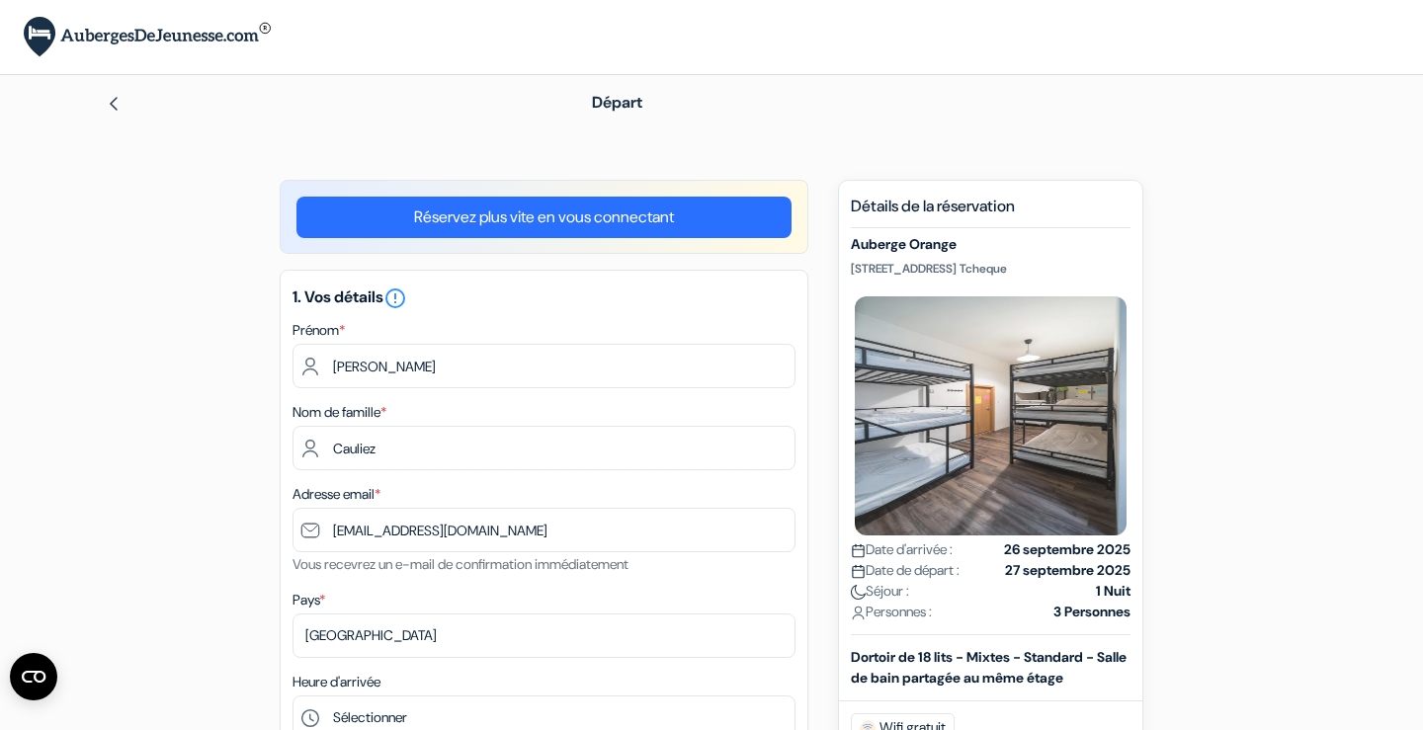
click at [916, 205] on h5 "Détails de la réservation" at bounding box center [991, 213] width 280 height 32
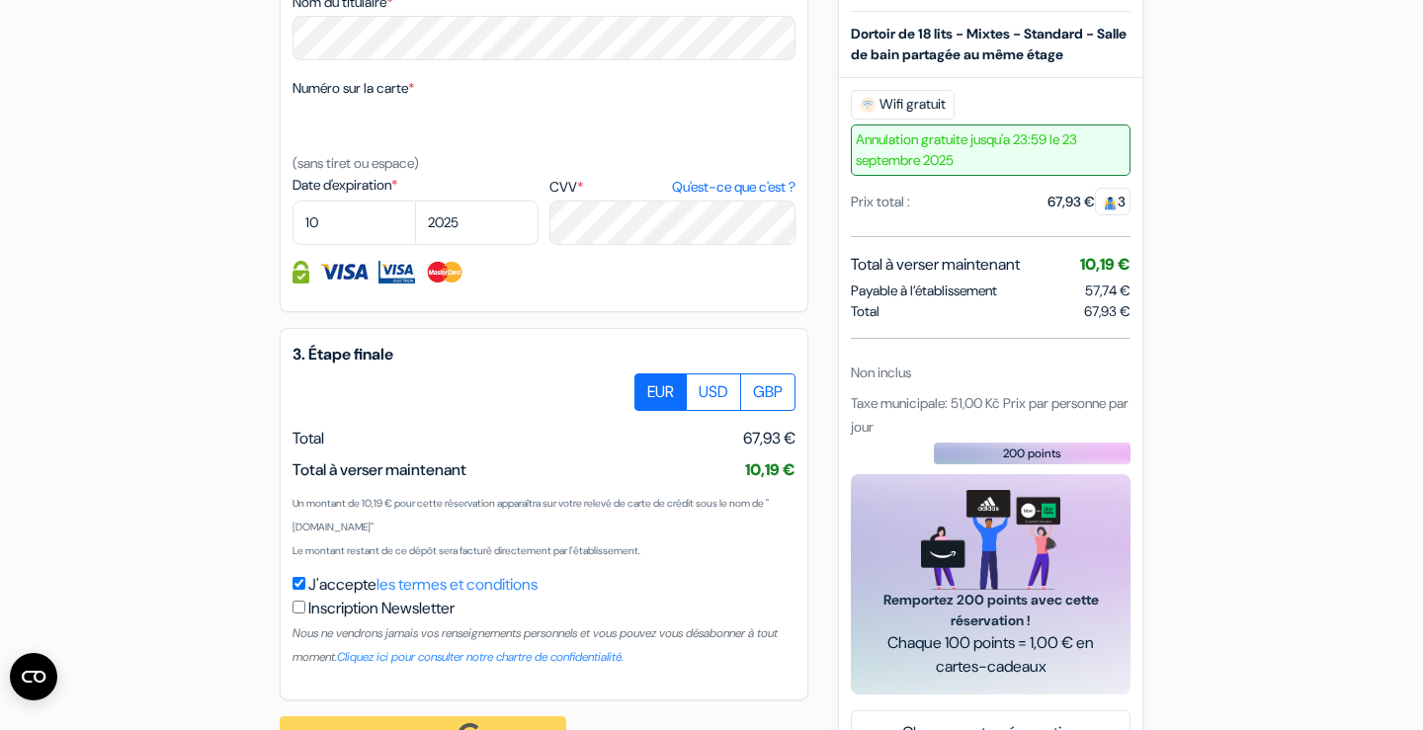
scroll to position [1113, 0]
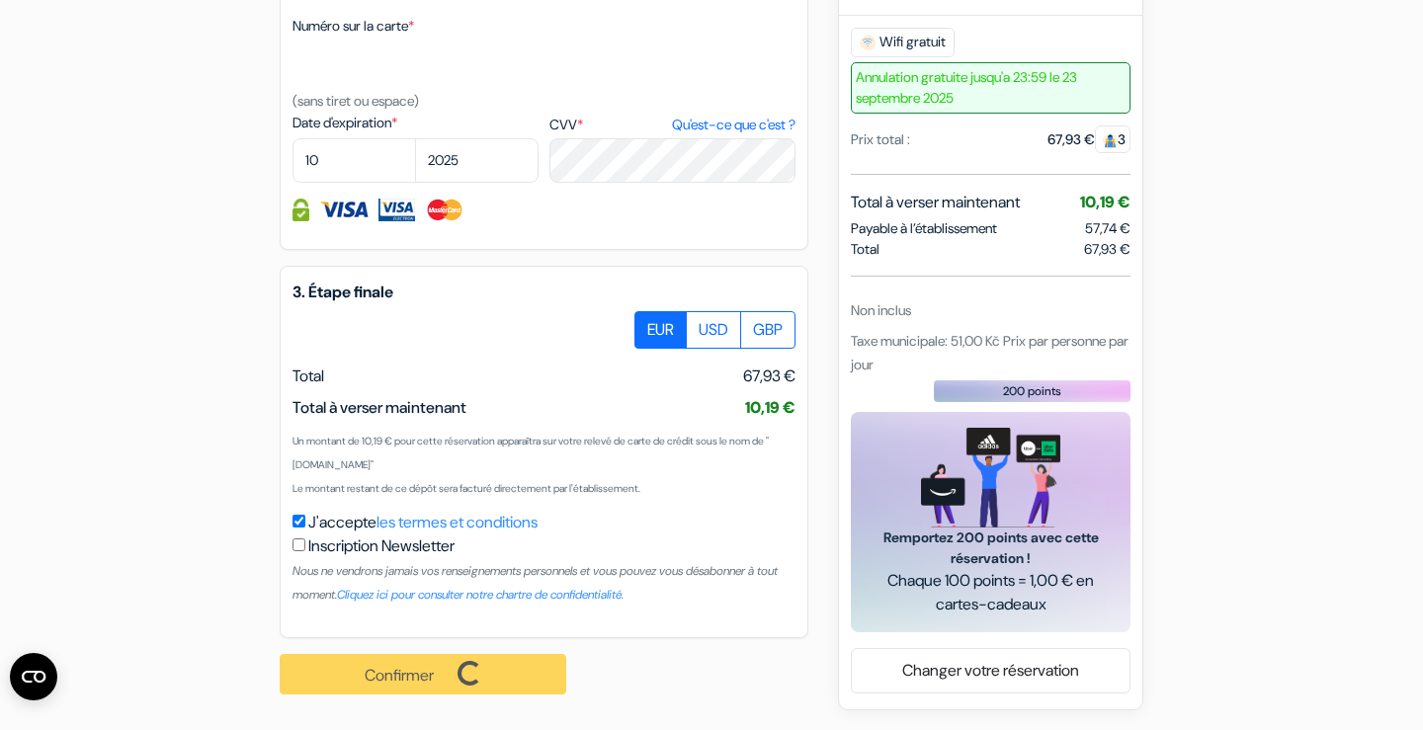
click at [459, 680] on div "Confirmer Loading... Traitement de la demande..." at bounding box center [434, 674] width 308 height 72
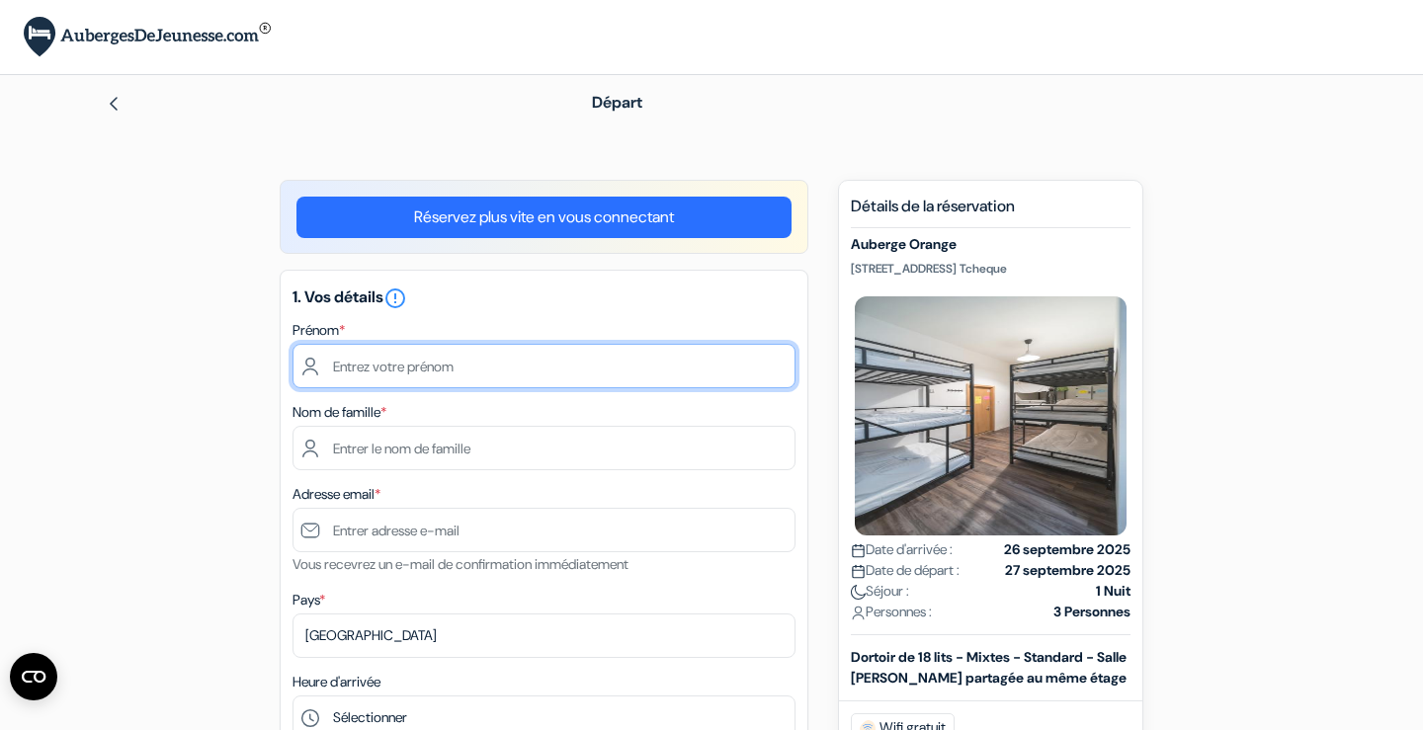
click at [444, 369] on input "text" at bounding box center [543, 366] width 503 height 44
type input "[PERSON_NAME]"
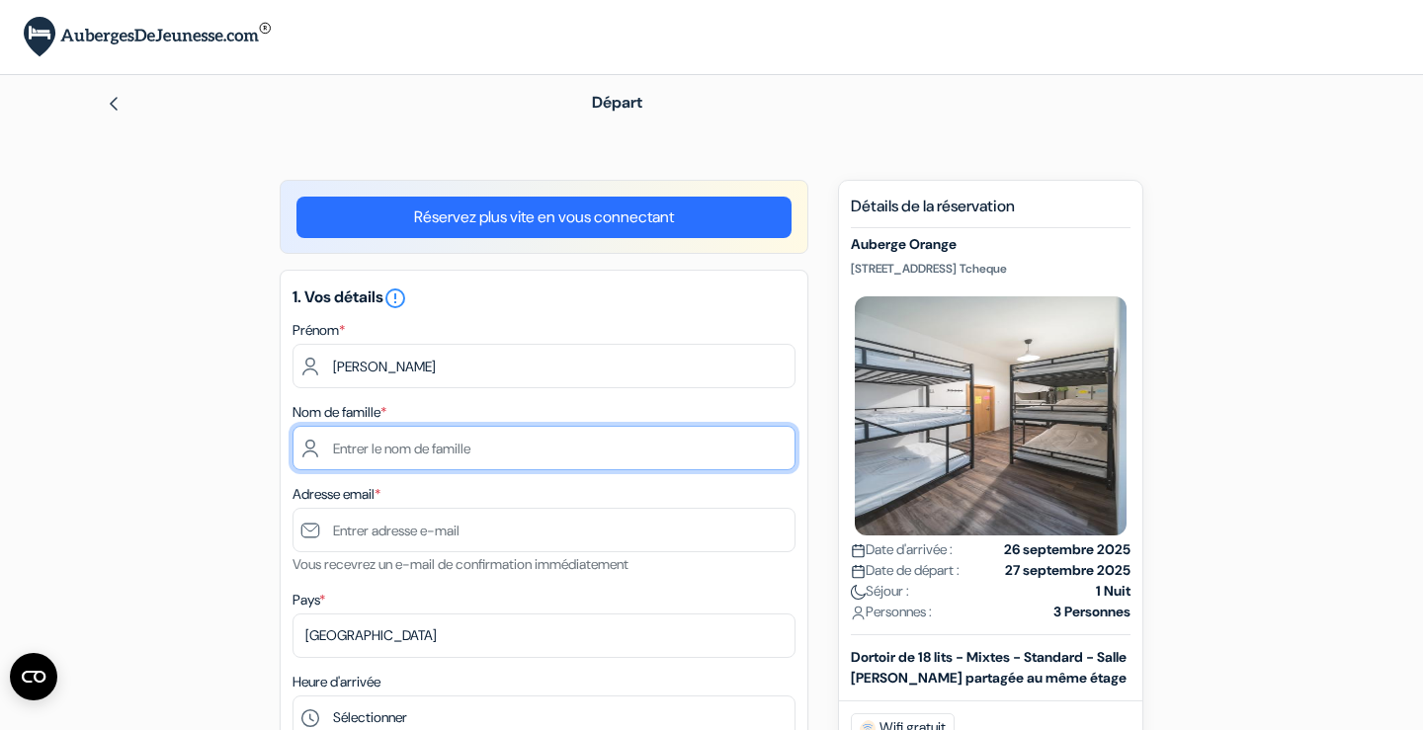
click at [442, 439] on input "text" at bounding box center [543, 448] width 503 height 44
type input "Cauliez"
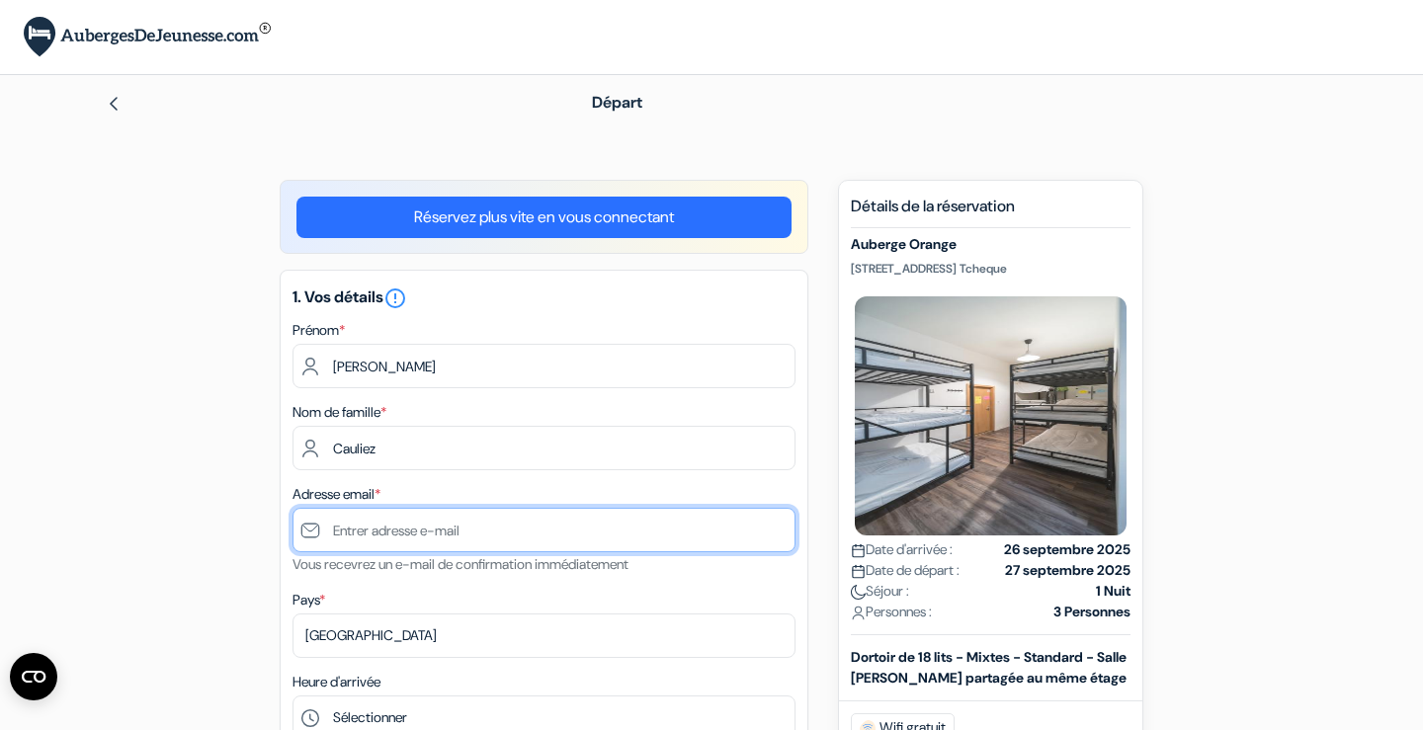
click at [415, 538] on input "text" at bounding box center [543, 530] width 503 height 44
type input "[EMAIL_ADDRESS][DOMAIN_NAME]"
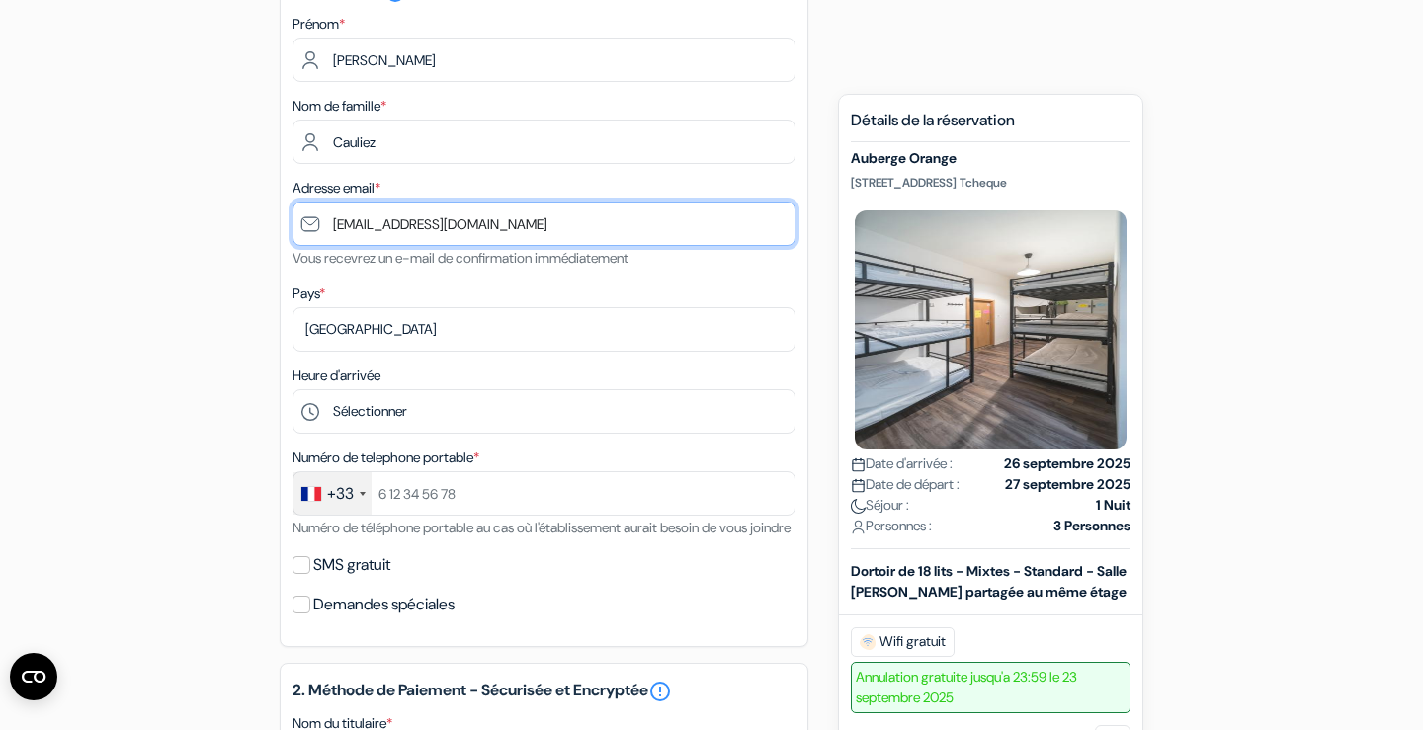
scroll to position [309, 0]
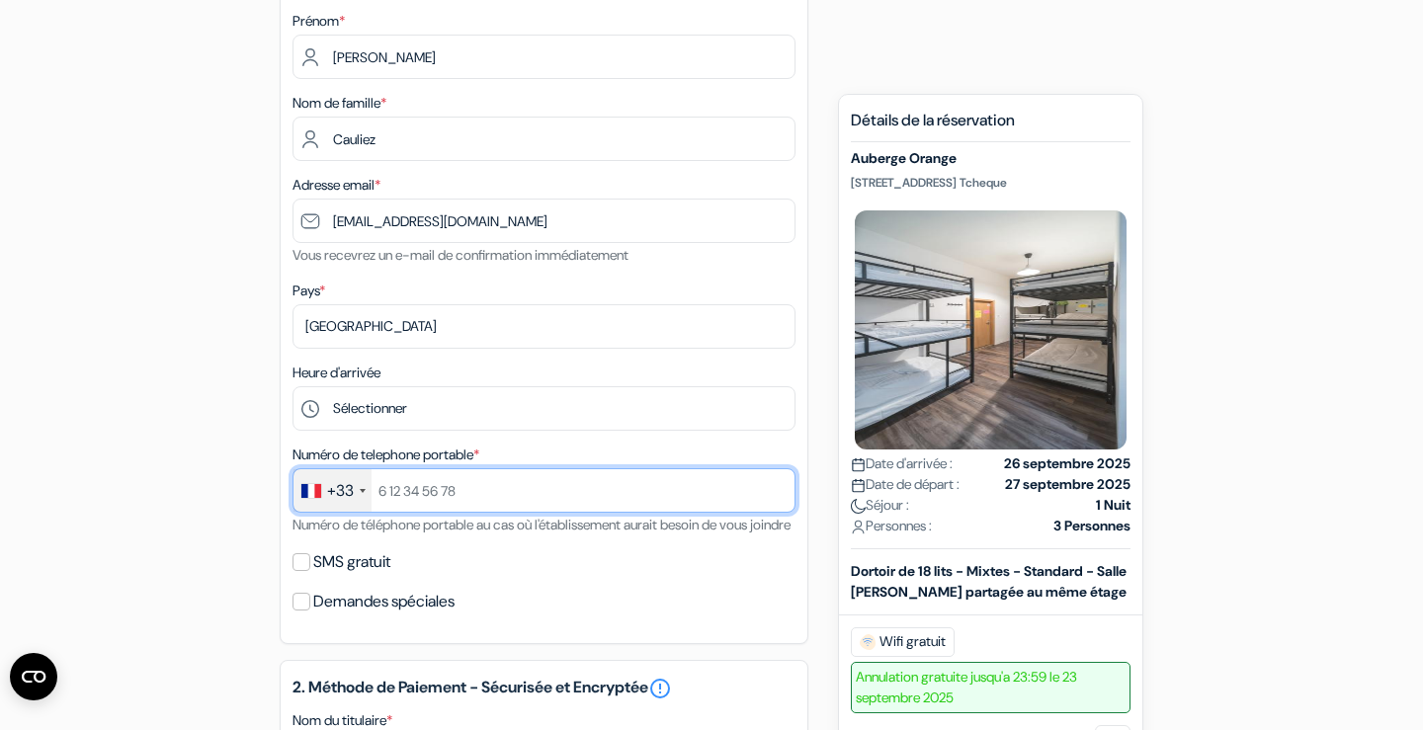
click at [455, 496] on input "text" at bounding box center [543, 490] width 503 height 44
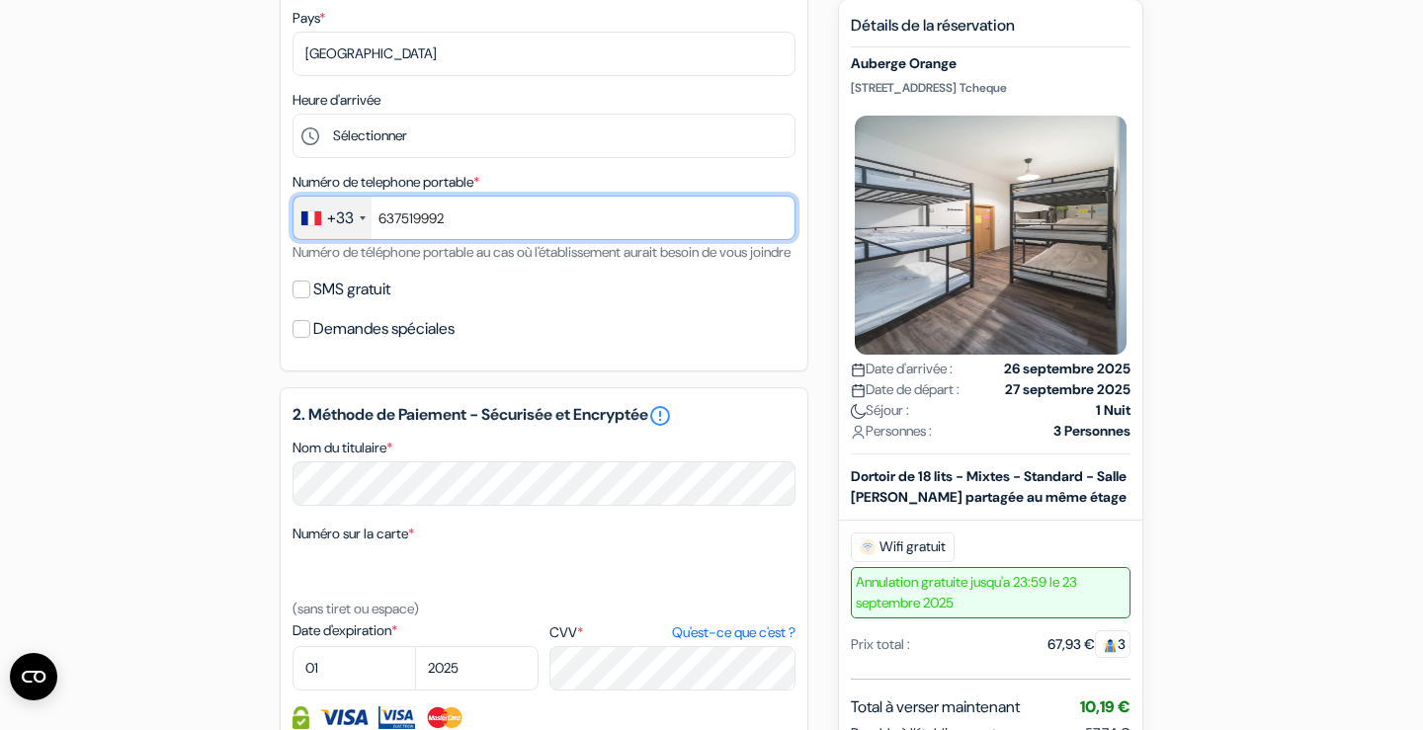
scroll to position [654, 0]
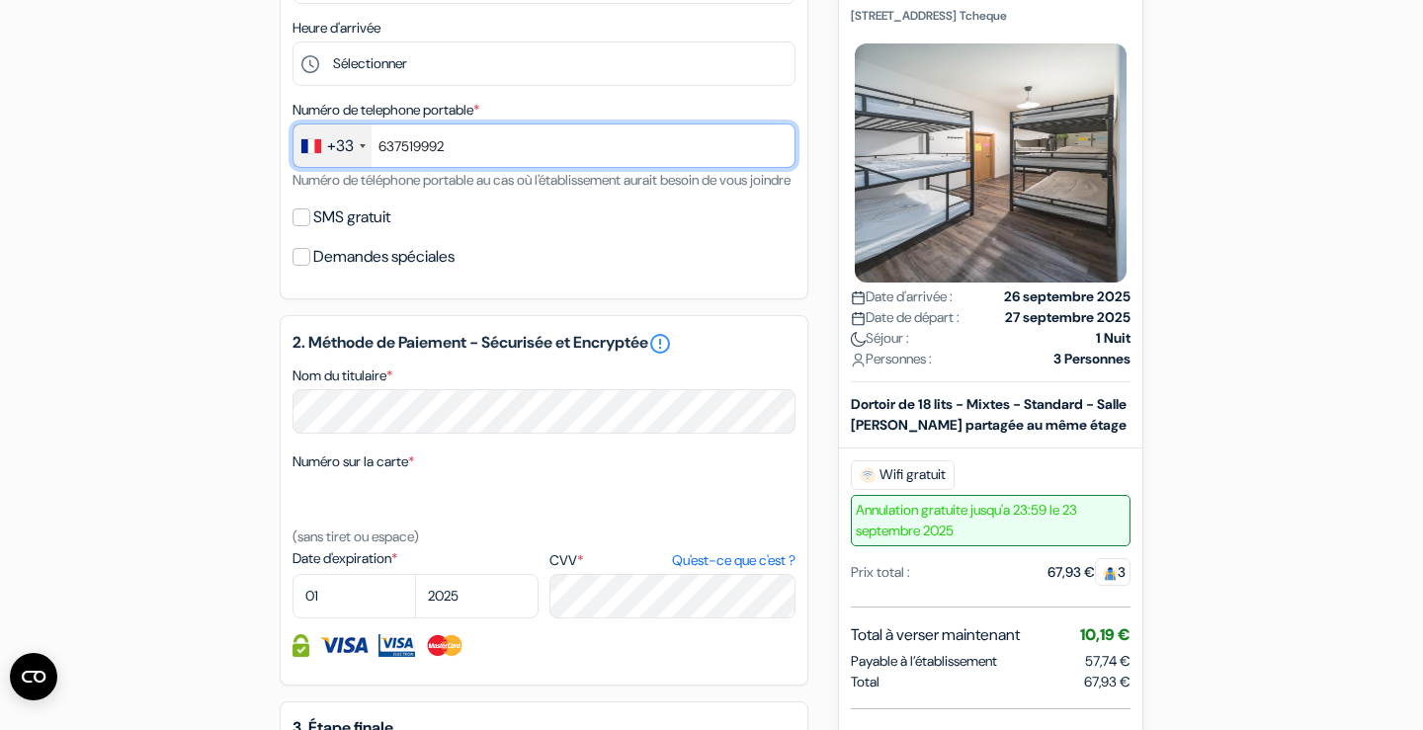
type input "637519992"
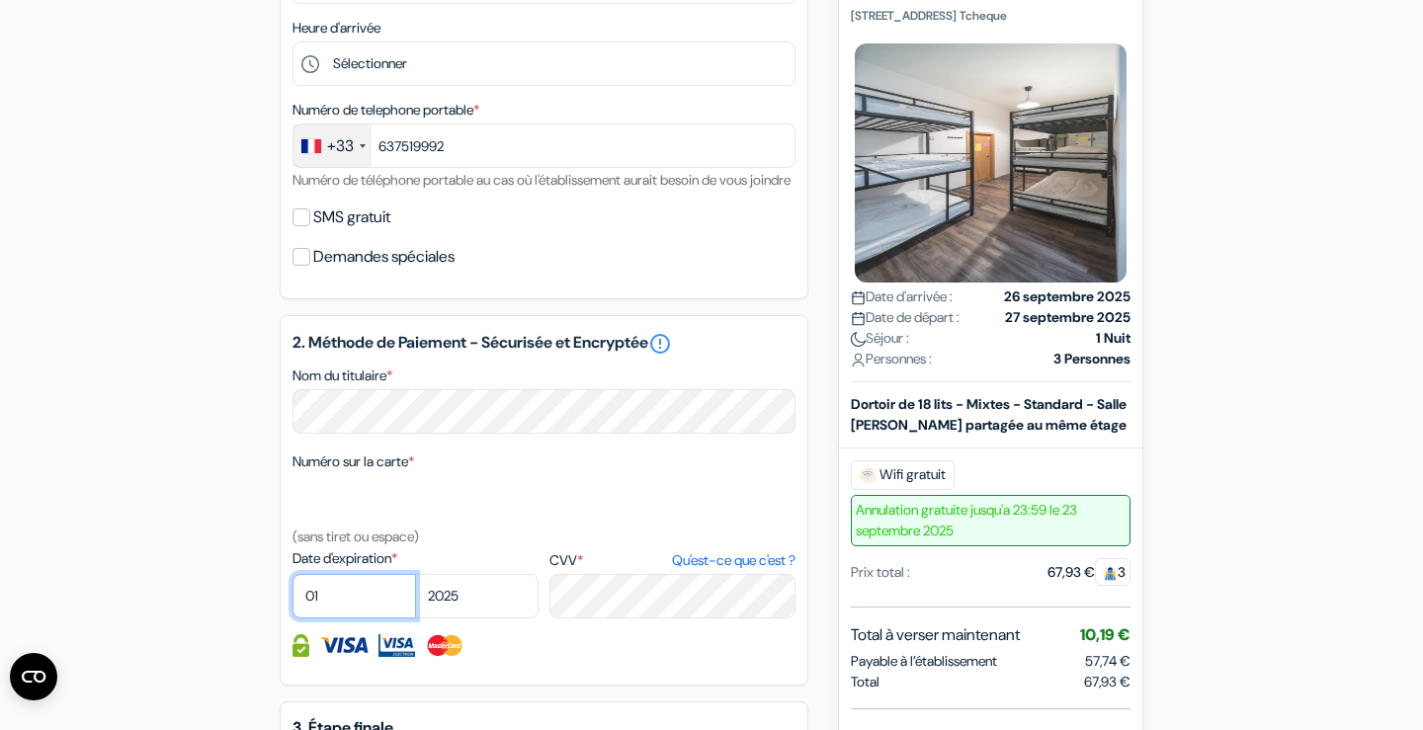
click at [349, 616] on select "01 02 03 04 05 06 07 08 09 10 11 12" at bounding box center [353, 596] width 123 height 44
select select "10"
click at [474, 618] on select "2025 2026 2027 2028 2029 2030 2031 2032 2033 2034 2035 2036 2037 2038 2039 2040…" at bounding box center [476, 596] width 123 height 44
click at [185, 597] on div "add_box Auberge Orange [STREET_ADDRESS] Tcheque Détails de l'établissement X do…" at bounding box center [711, 334] width 1304 height 1617
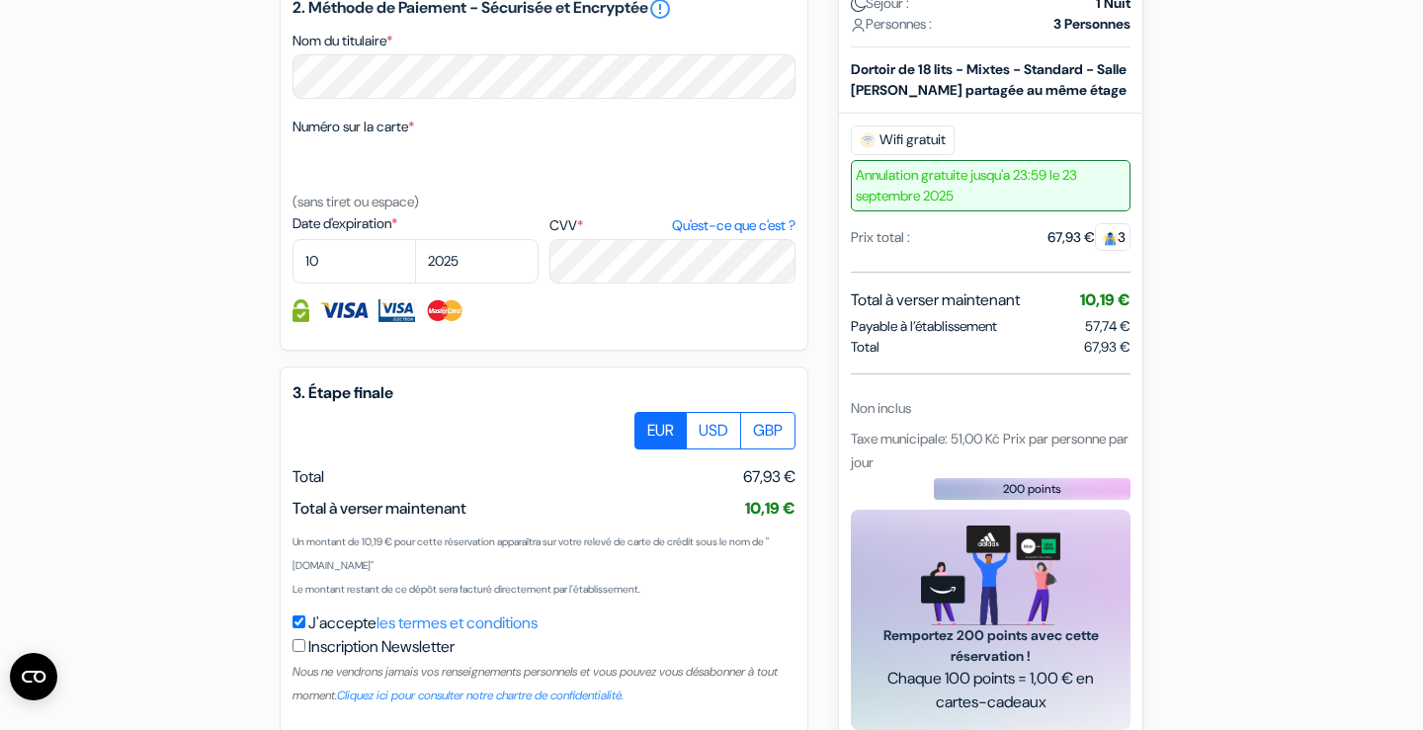
scroll to position [1110, 0]
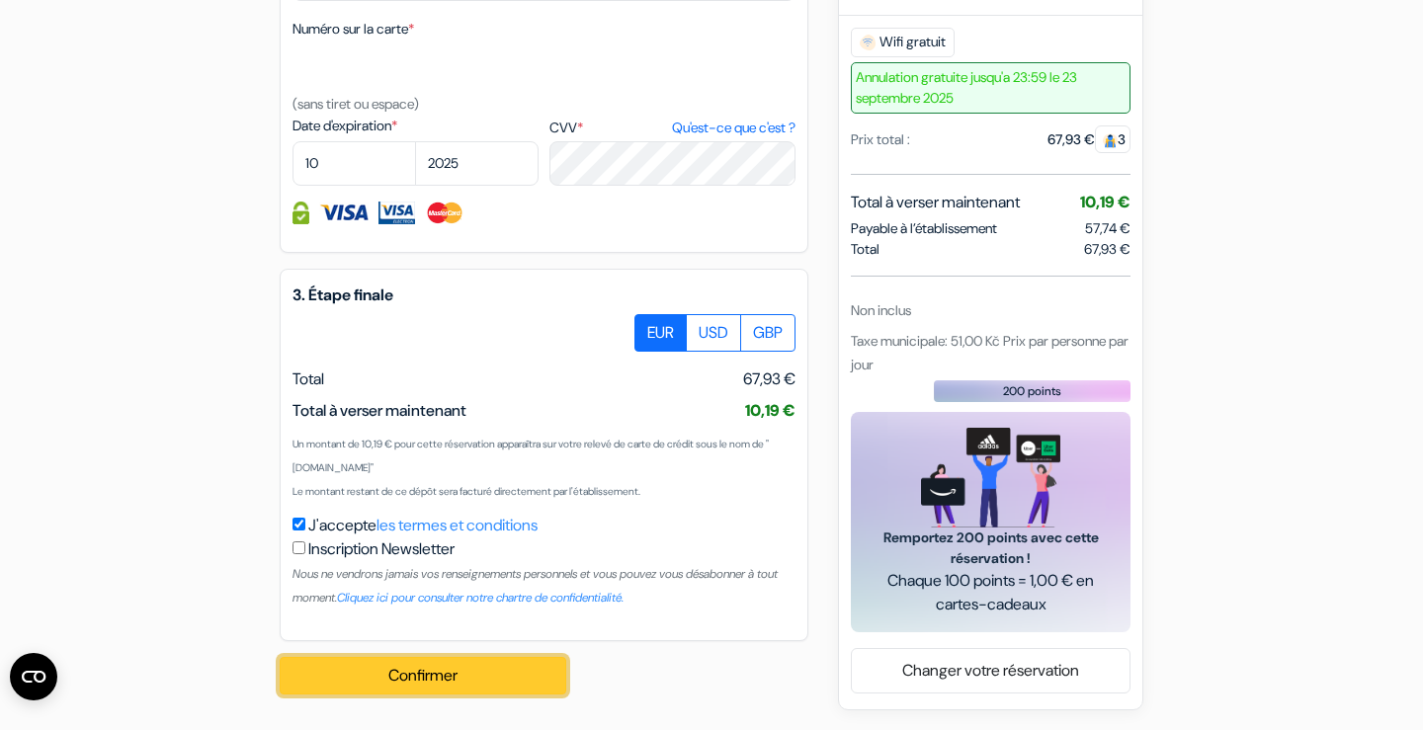
click at [401, 677] on button "Confirmer Loading..." at bounding box center [423, 676] width 287 height 38
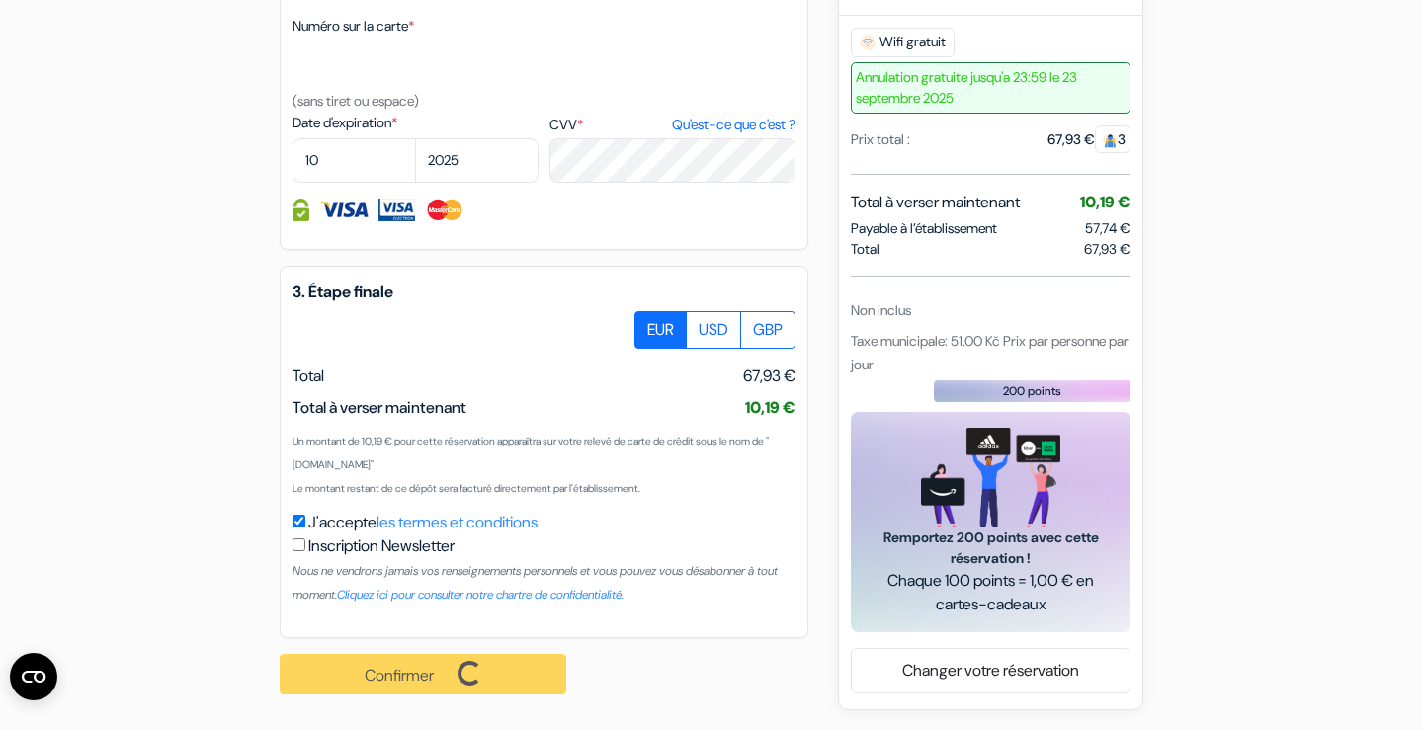
click at [1049, 249] on div "Total 67,93 €" at bounding box center [991, 249] width 280 height 21
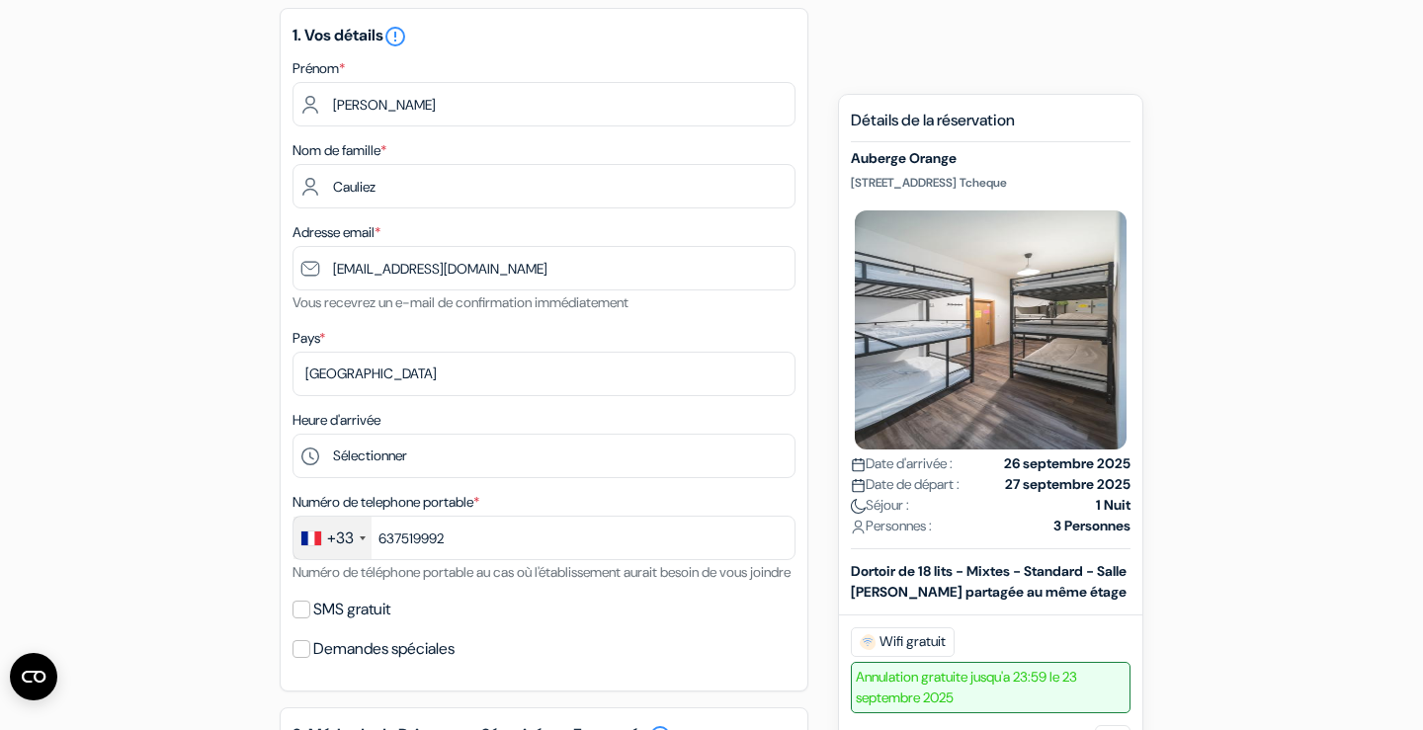
scroll to position [0, 0]
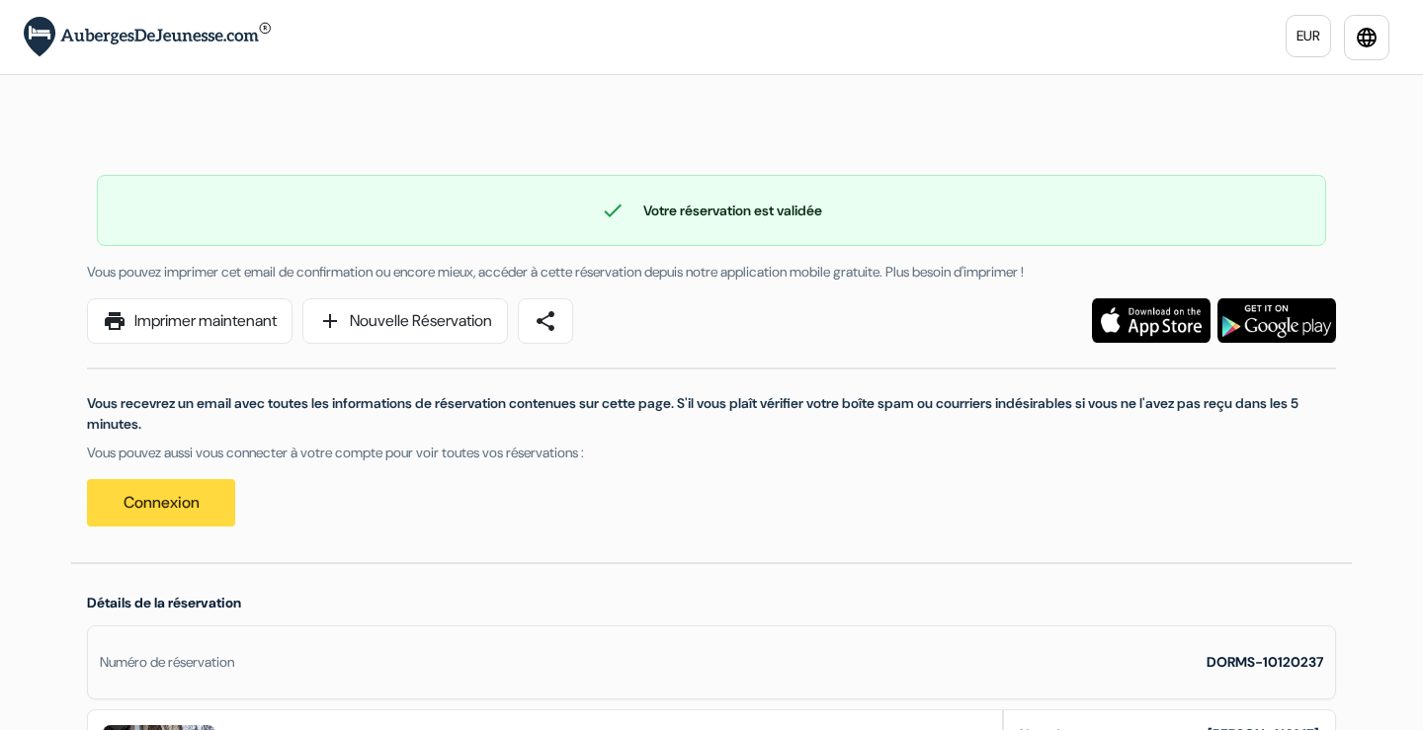
click at [119, 33] on img at bounding box center [147, 37] width 247 height 41
